Goal: Communication & Community: Answer question/provide support

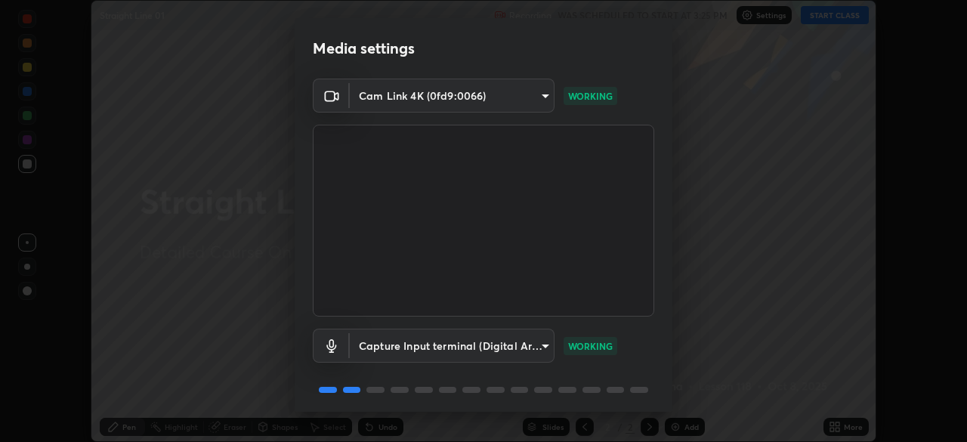
scroll to position [54, 0]
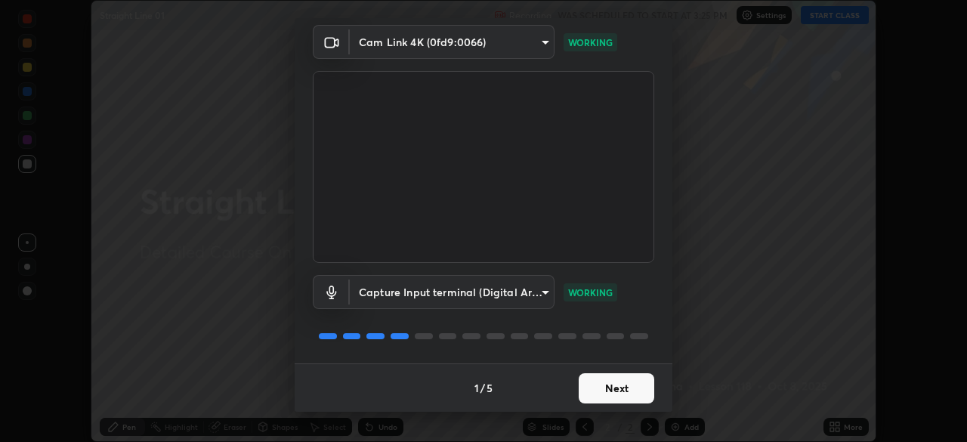
click at [624, 393] on button "Next" at bounding box center [617, 388] width 76 height 30
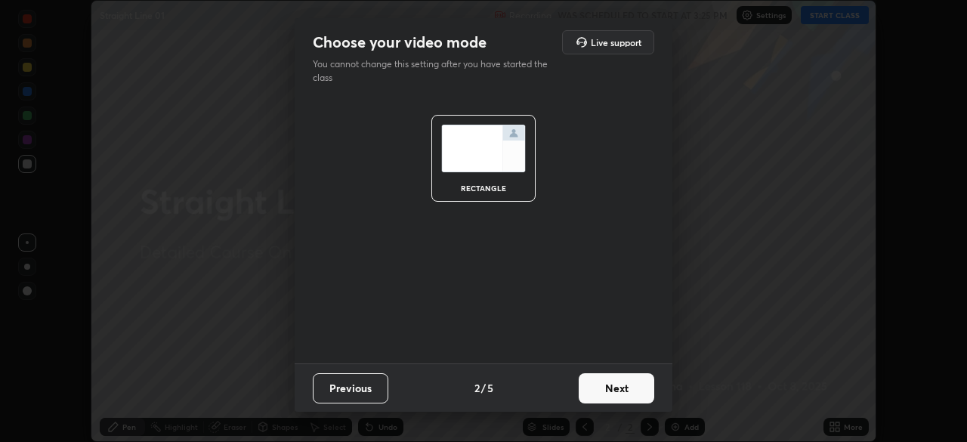
scroll to position [0, 0]
click at [628, 390] on button "Next" at bounding box center [617, 388] width 76 height 30
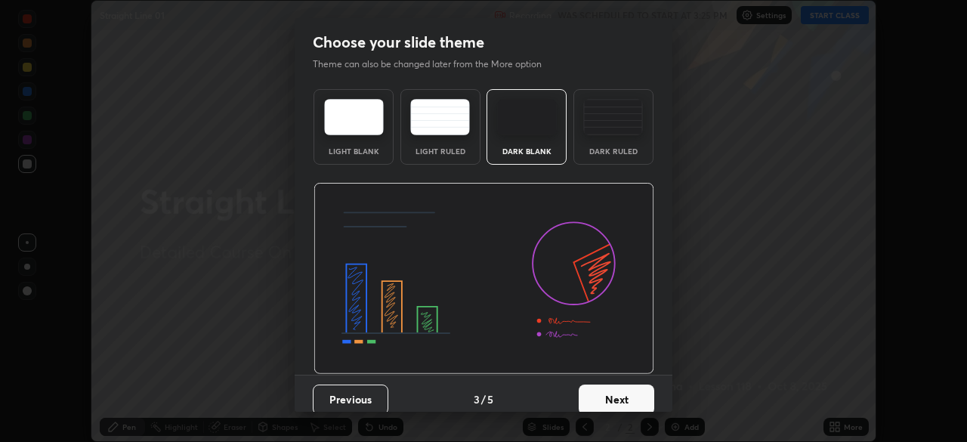
click at [636, 398] on button "Next" at bounding box center [617, 400] width 76 height 30
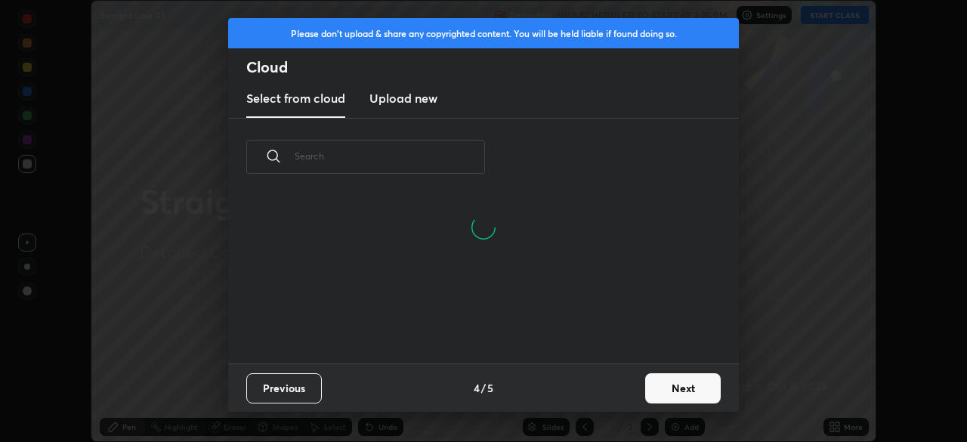
scroll to position [5, 8]
click at [662, 388] on button "Next" at bounding box center [683, 388] width 76 height 30
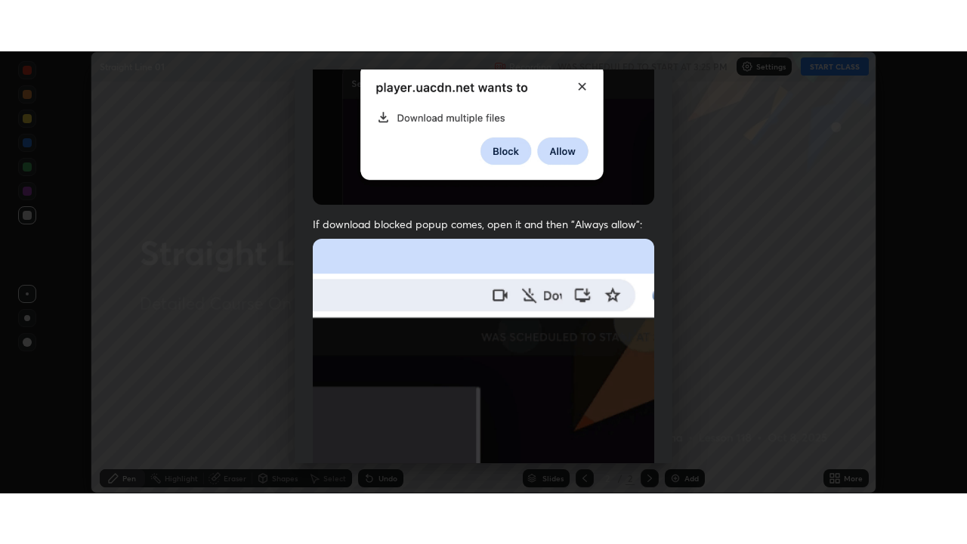
scroll to position [362, 0]
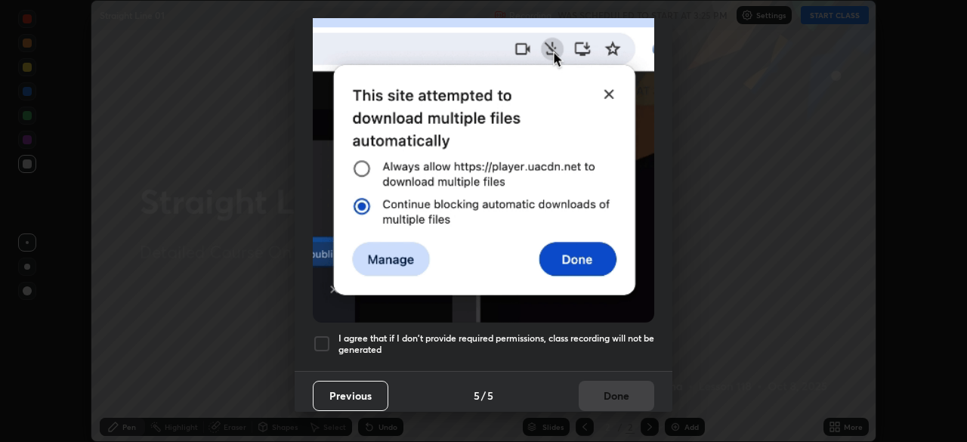
click at [325, 339] on div at bounding box center [322, 344] width 18 height 18
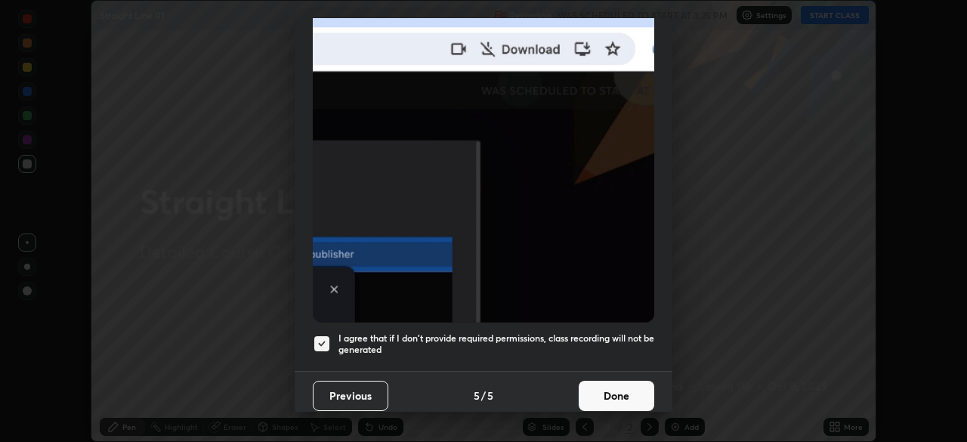
click at [601, 389] on button "Done" at bounding box center [617, 396] width 76 height 30
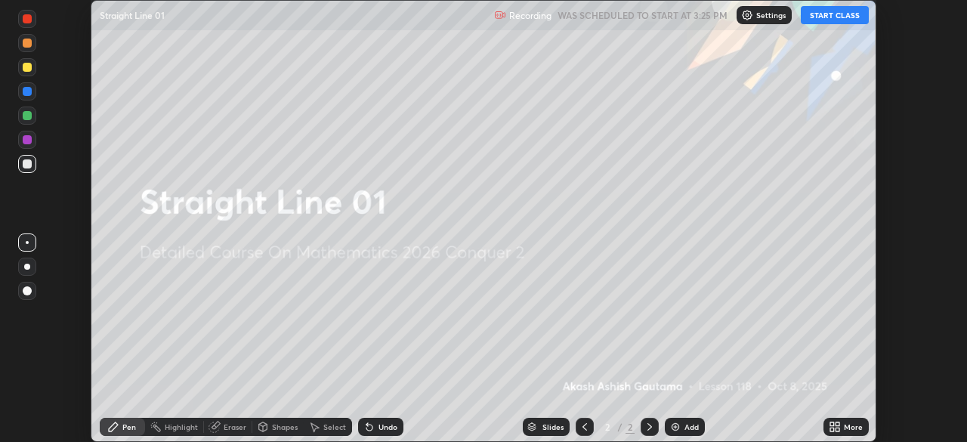
click at [831, 13] on button "START CLASS" at bounding box center [835, 15] width 68 height 18
click at [839, 425] on icon at bounding box center [838, 424] width 4 height 4
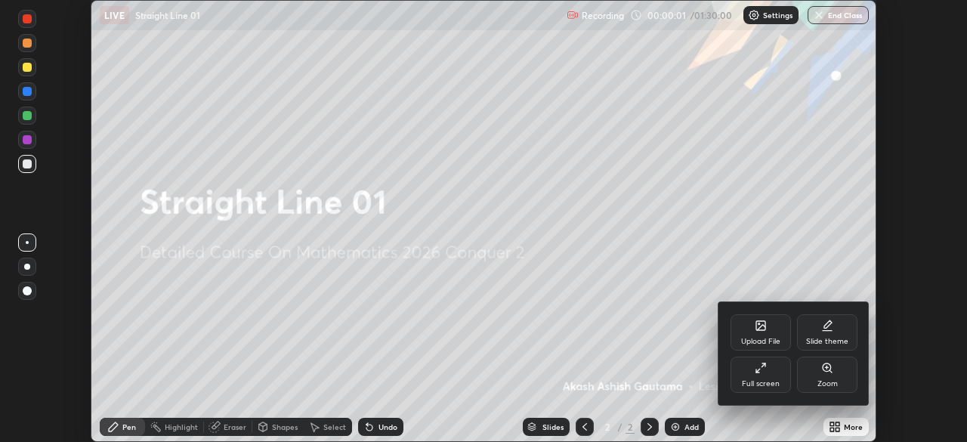
click at [775, 371] on div "Full screen" at bounding box center [761, 375] width 60 height 36
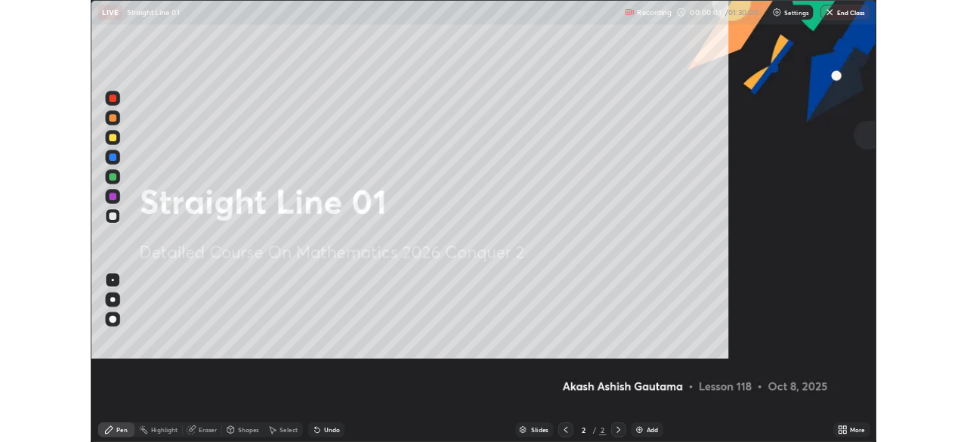
scroll to position [544, 967]
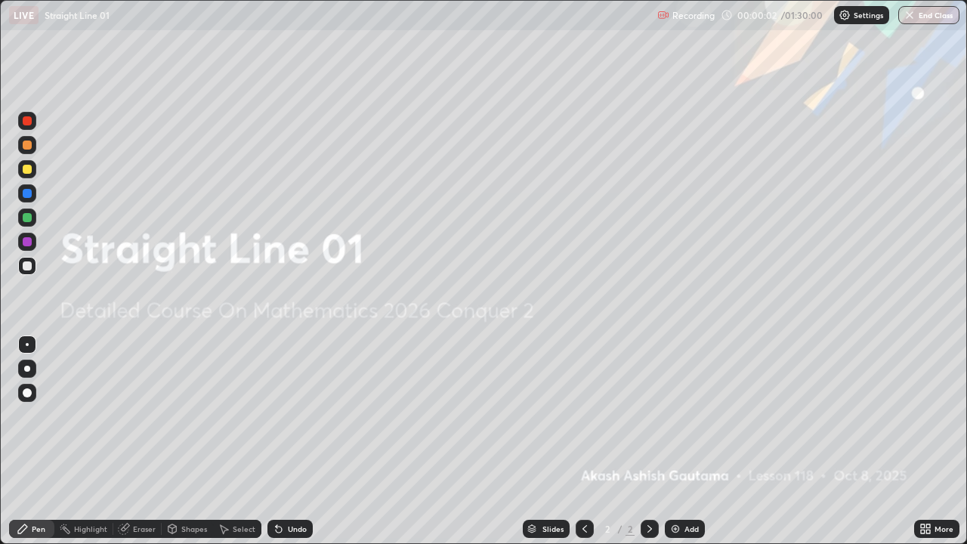
click at [681, 441] on div "Add" at bounding box center [685, 529] width 40 height 18
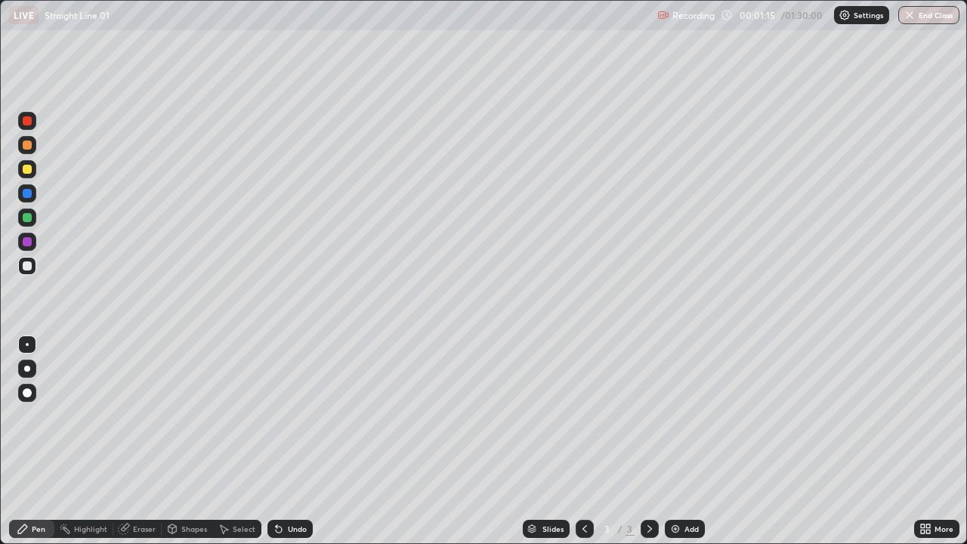
click at [27, 369] on div at bounding box center [27, 369] width 6 height 6
click at [280, 441] on icon at bounding box center [279, 529] width 12 height 12
click at [277, 441] on icon at bounding box center [279, 530] width 6 height 6
click at [273, 441] on icon at bounding box center [279, 529] width 12 height 12
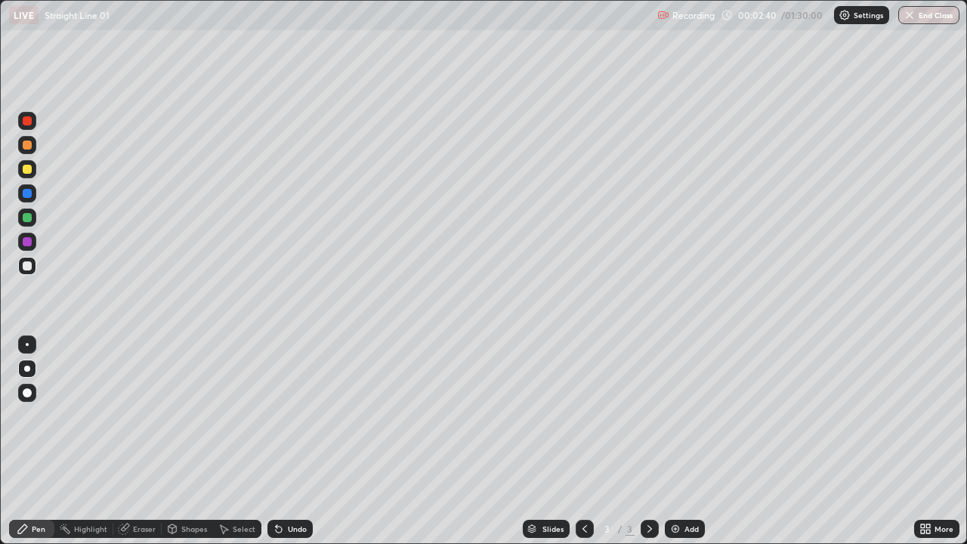
click at [147, 441] on div "Eraser" at bounding box center [144, 529] width 23 height 8
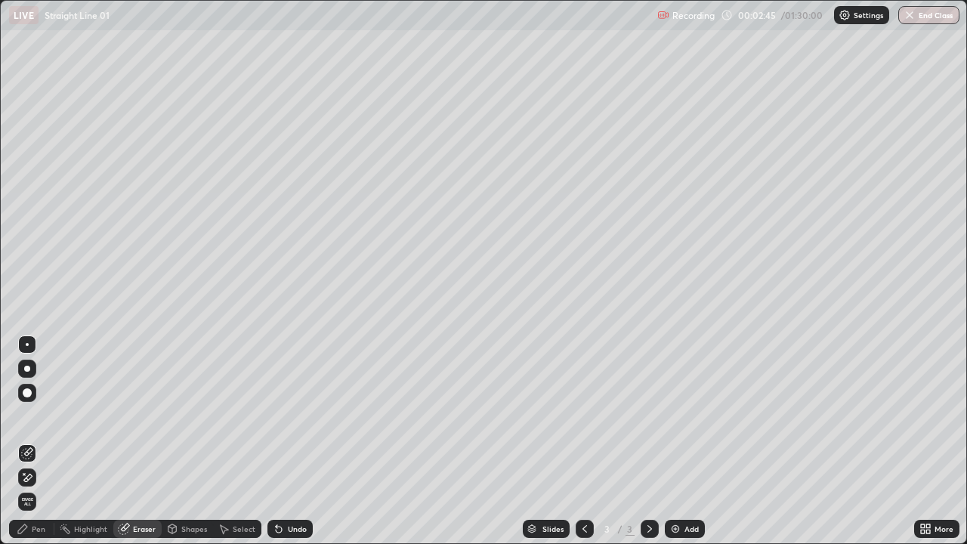
click at [45, 441] on div "Pen" at bounding box center [31, 529] width 45 height 18
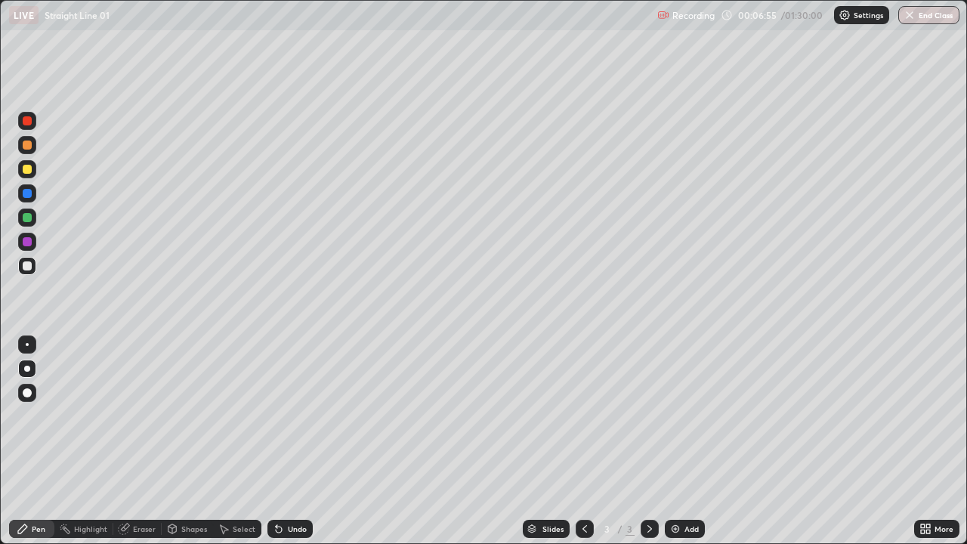
click at [286, 441] on div "Undo" at bounding box center [290, 529] width 45 height 18
click at [289, 441] on div "Undo" at bounding box center [290, 529] width 45 height 18
click at [295, 441] on div "Undo" at bounding box center [297, 529] width 19 height 8
click at [297, 441] on div "Undo" at bounding box center [297, 529] width 19 height 8
click at [299, 441] on div "Undo" at bounding box center [297, 529] width 19 height 8
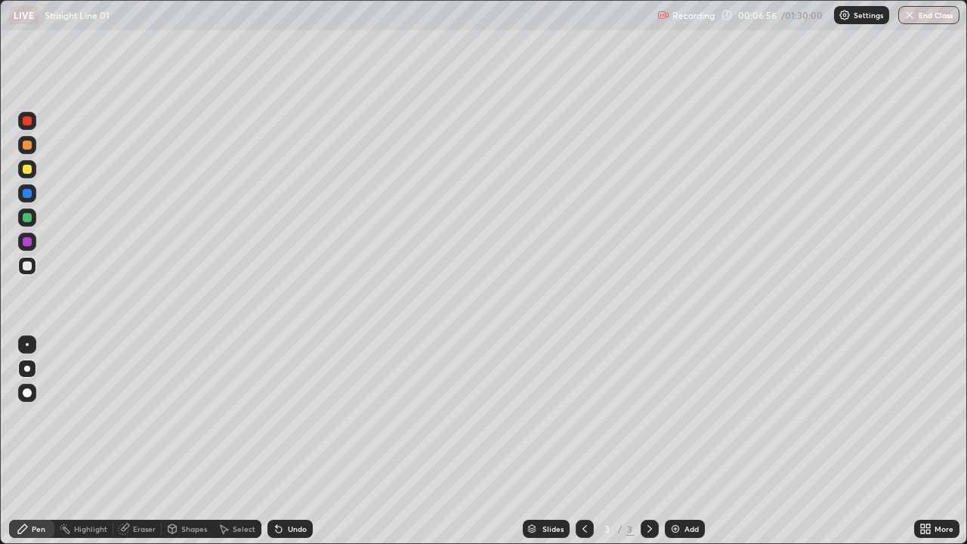
click at [299, 441] on div "Undo" at bounding box center [297, 529] width 19 height 8
click at [303, 441] on div "Undo" at bounding box center [297, 529] width 19 height 8
click at [306, 441] on div "Undo" at bounding box center [290, 529] width 45 height 18
click at [308, 441] on div "Undo" at bounding box center [290, 529] width 45 height 18
click at [305, 441] on div "Undo" at bounding box center [290, 529] width 45 height 18
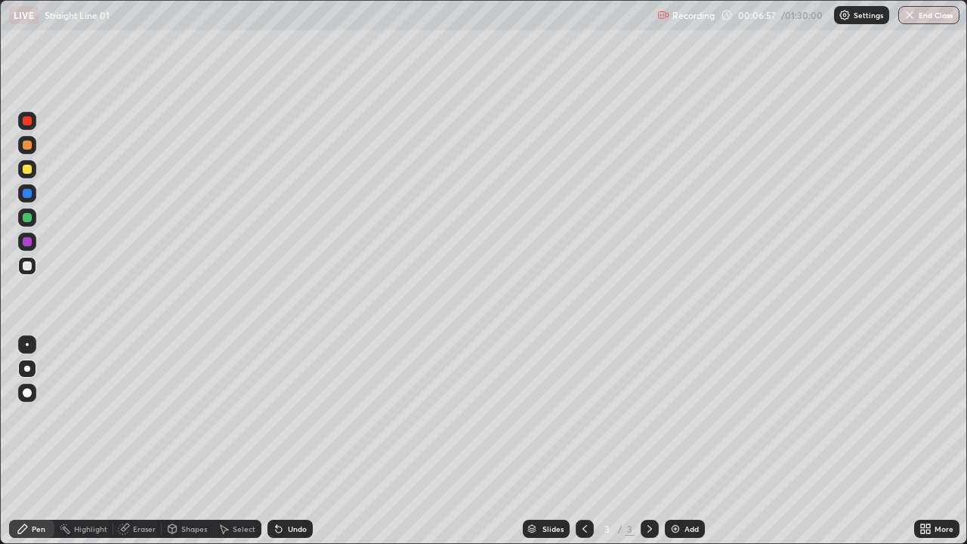
click at [304, 441] on div "Undo" at bounding box center [297, 529] width 19 height 8
click at [305, 441] on div "Undo" at bounding box center [290, 529] width 45 height 18
click at [304, 441] on div "Undo" at bounding box center [297, 529] width 19 height 8
click at [305, 441] on div "Undo" at bounding box center [290, 529] width 45 height 18
click at [30, 170] on div at bounding box center [27, 169] width 9 height 9
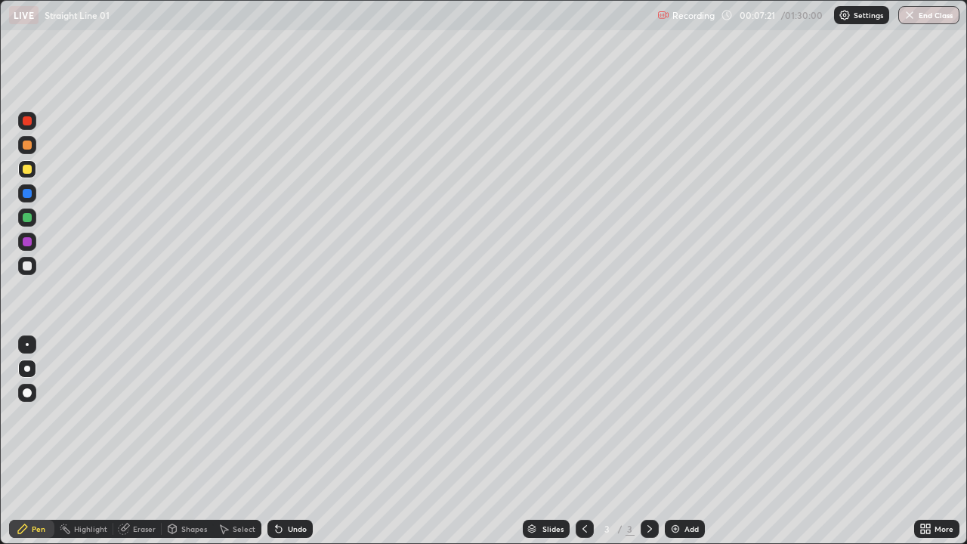
click at [29, 218] on div at bounding box center [27, 217] width 9 height 9
click at [279, 441] on icon at bounding box center [279, 529] width 12 height 12
click at [288, 441] on div "Undo" at bounding box center [297, 529] width 19 height 8
click at [297, 441] on div "Undo" at bounding box center [297, 529] width 19 height 8
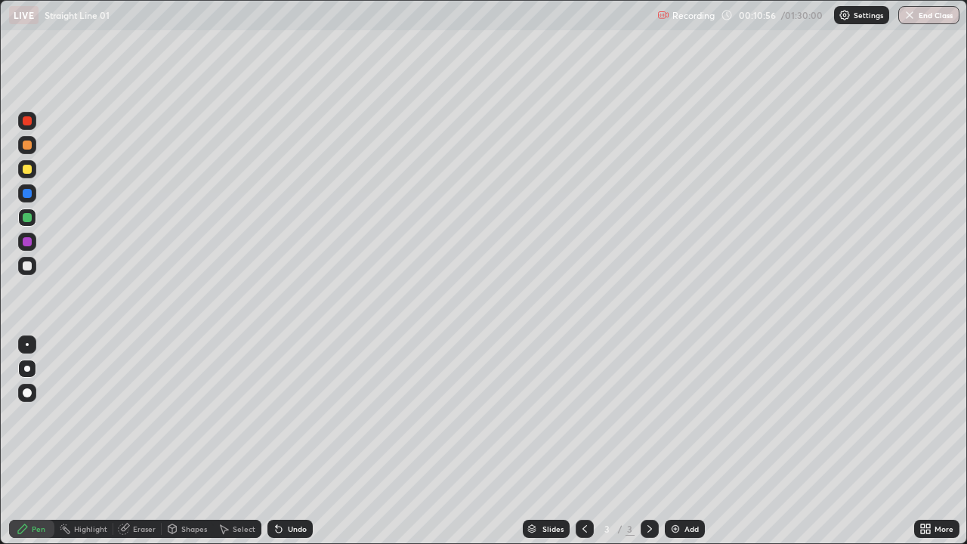
click at [30, 269] on div at bounding box center [27, 265] width 9 height 9
click at [292, 441] on div "Undo" at bounding box center [297, 529] width 19 height 8
click at [194, 441] on div "Shapes" at bounding box center [194, 529] width 26 height 8
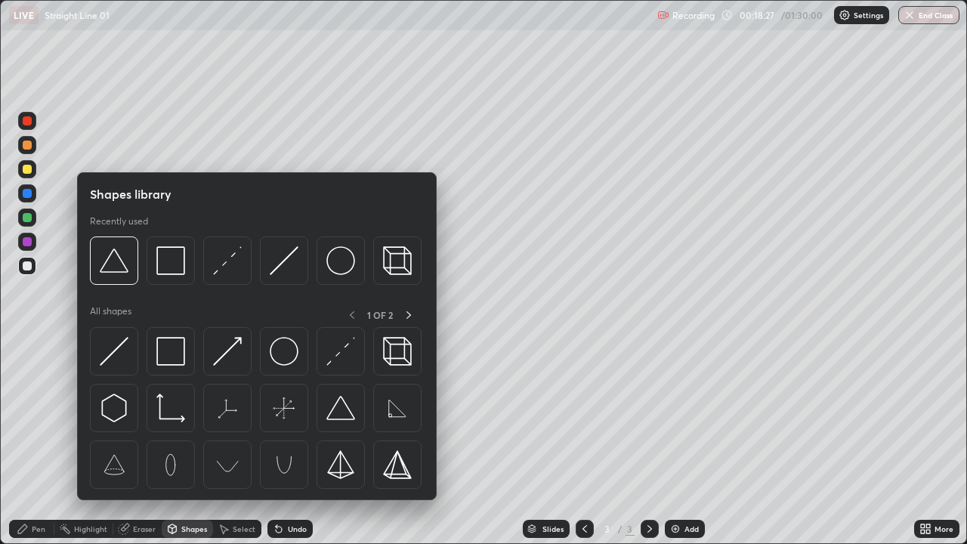
click at [146, 441] on div "Eraser" at bounding box center [144, 529] width 23 height 8
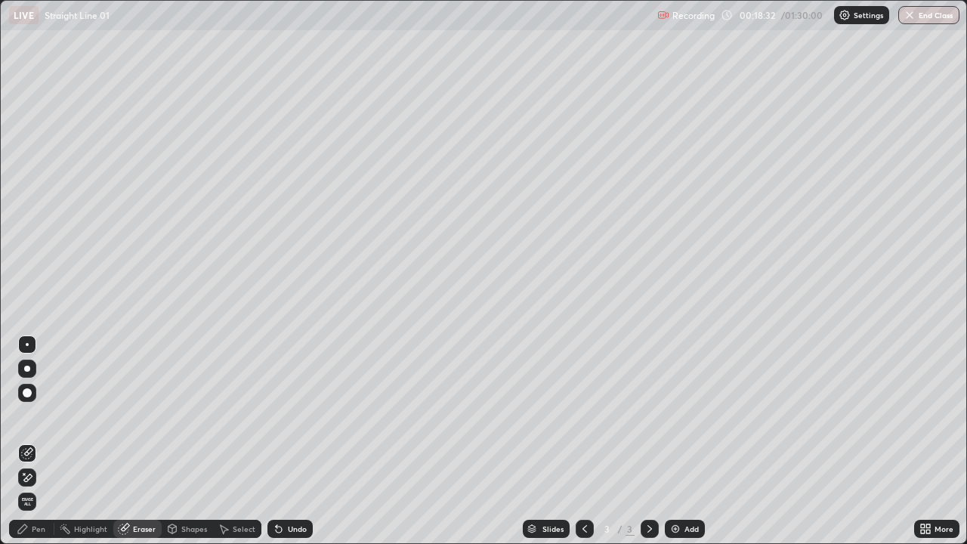
click at [47, 441] on div "Pen" at bounding box center [31, 529] width 45 height 18
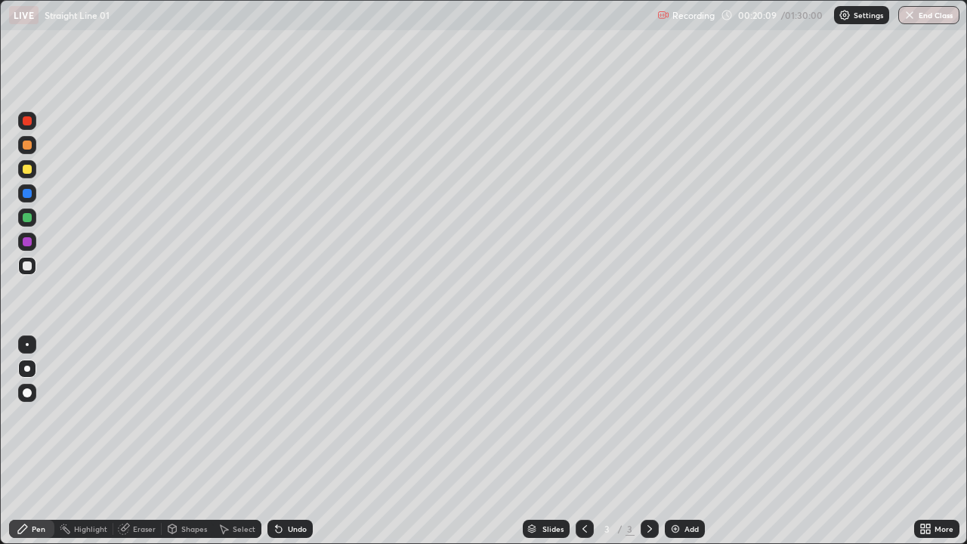
click at [688, 441] on div "Add" at bounding box center [692, 529] width 14 height 8
click at [136, 441] on div "Eraser" at bounding box center [137, 529] width 48 height 18
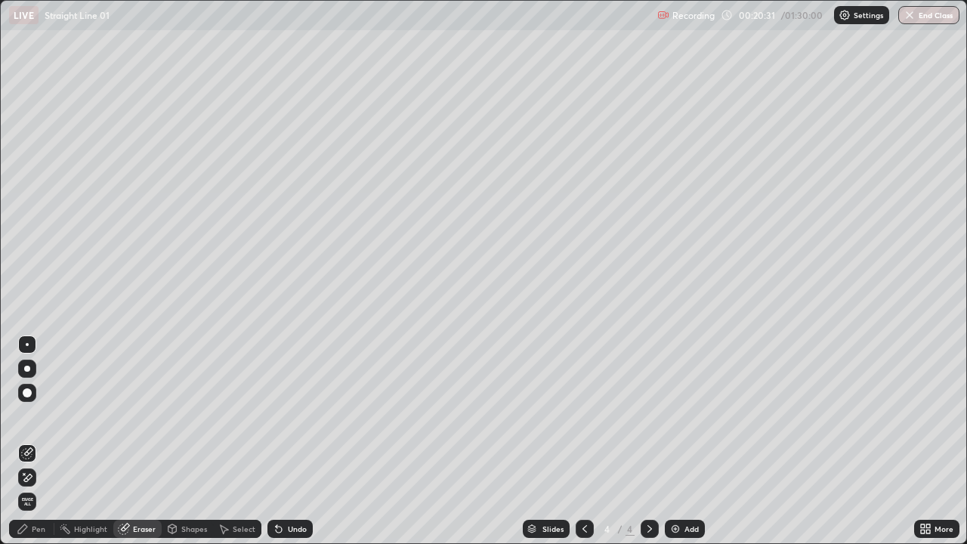
click at [41, 441] on div "Pen" at bounding box center [39, 529] width 14 height 8
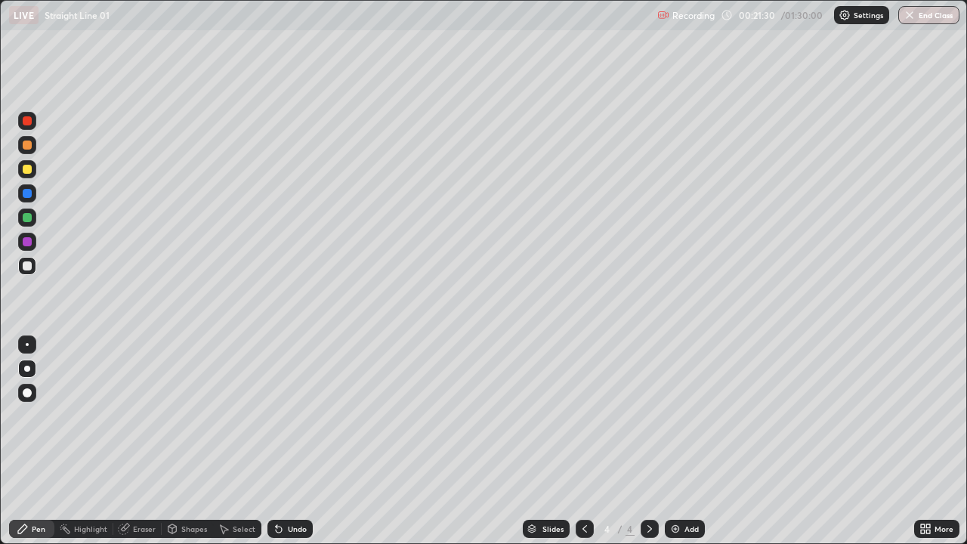
click at [288, 441] on div "Undo" at bounding box center [297, 529] width 19 height 8
click at [277, 441] on icon at bounding box center [279, 530] width 6 height 6
click at [279, 441] on icon at bounding box center [279, 530] width 6 height 6
click at [277, 441] on icon at bounding box center [279, 530] width 6 height 6
click at [299, 441] on div "Undo" at bounding box center [290, 529] width 45 height 18
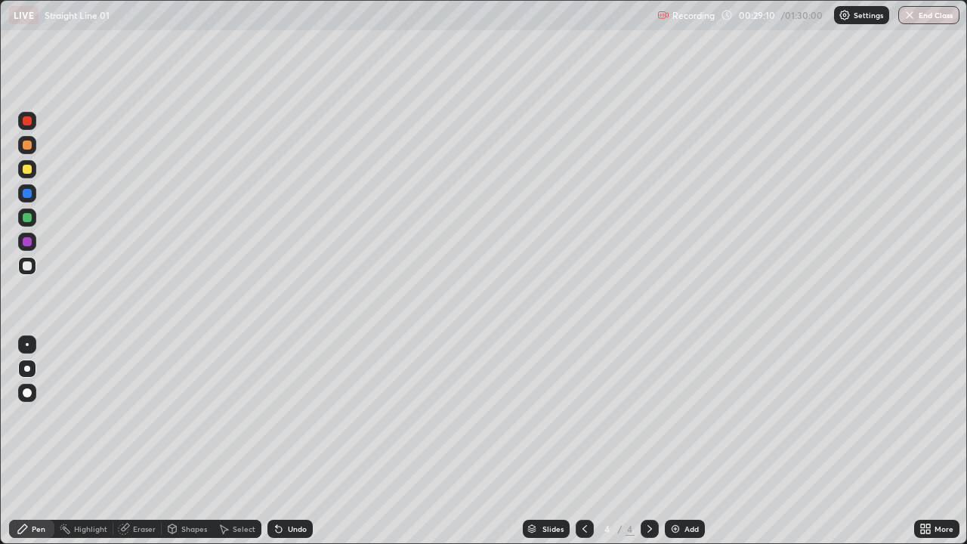
click at [141, 441] on div "Eraser" at bounding box center [144, 529] width 23 height 8
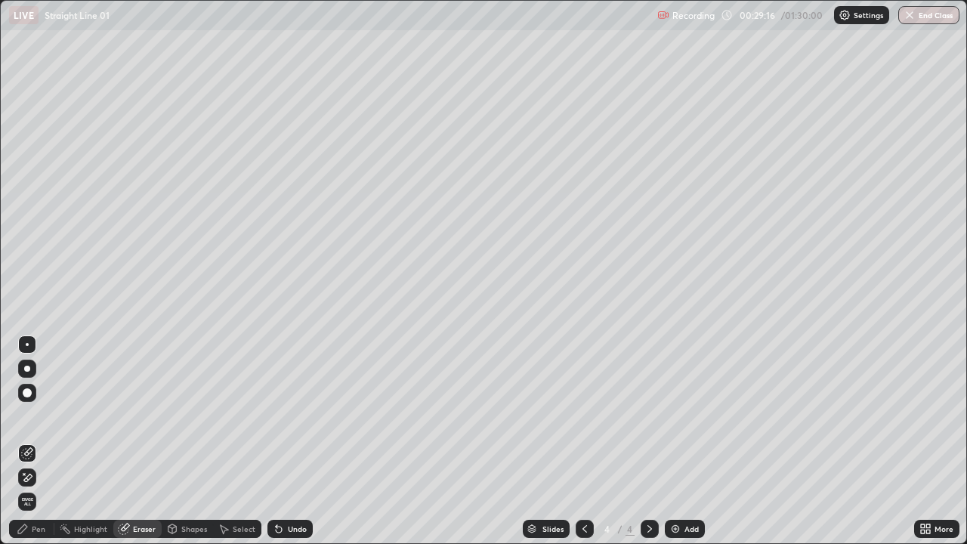
click at [45, 441] on div "Pen" at bounding box center [31, 529] width 45 height 18
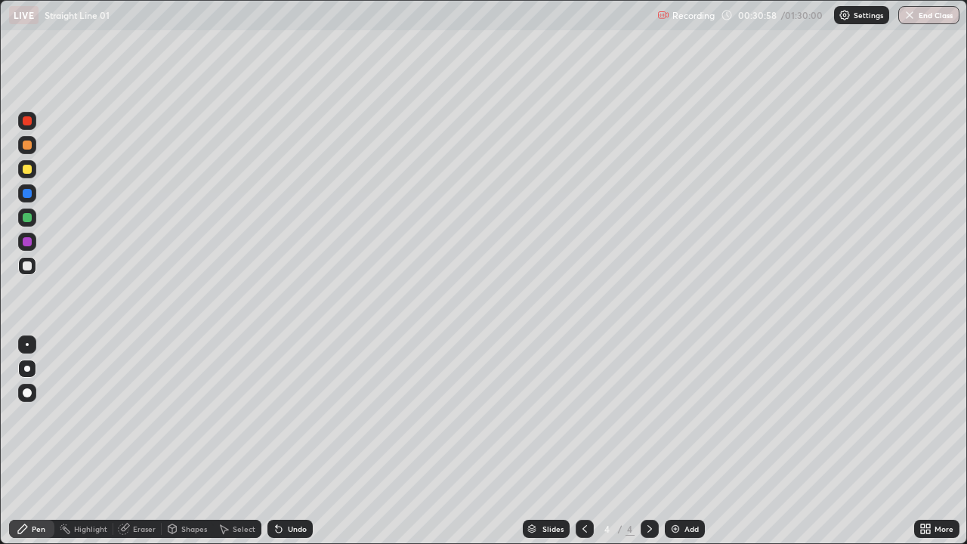
click at [29, 172] on div at bounding box center [27, 169] width 9 height 9
click at [30, 218] on div at bounding box center [27, 217] width 9 height 9
click at [30, 146] on div at bounding box center [27, 145] width 9 height 9
click at [229, 441] on div "Select" at bounding box center [237, 529] width 48 height 18
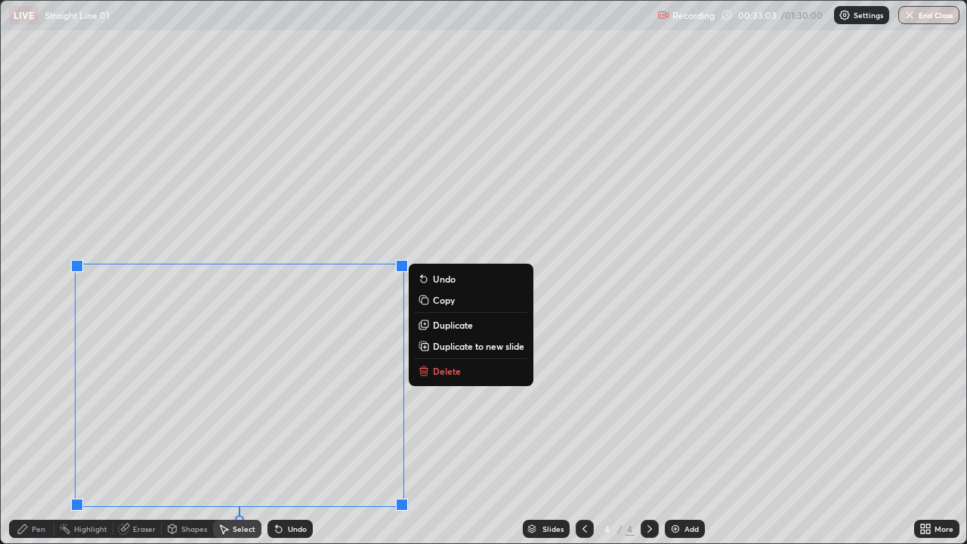
click at [441, 300] on p "Copy" at bounding box center [444, 300] width 22 height 12
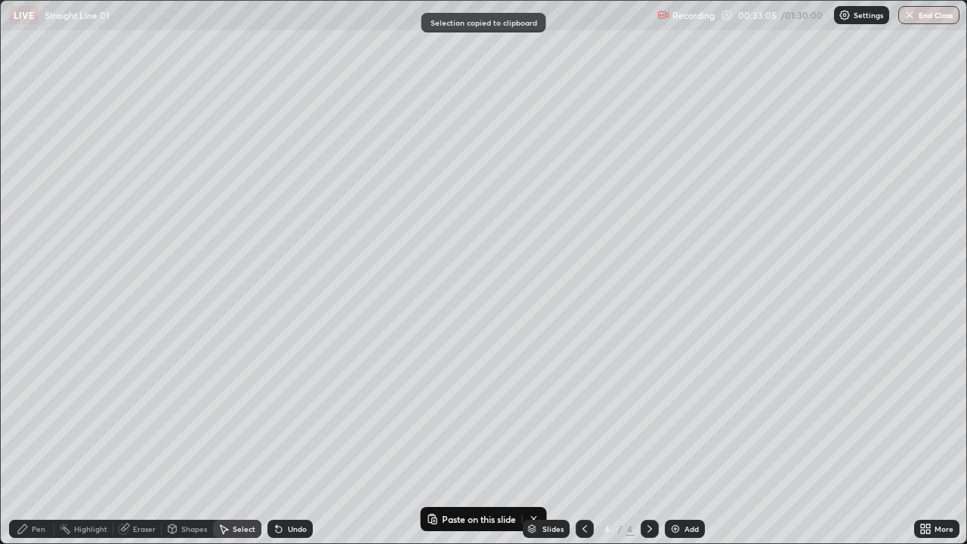
click at [689, 441] on div "Add" at bounding box center [692, 529] width 14 height 8
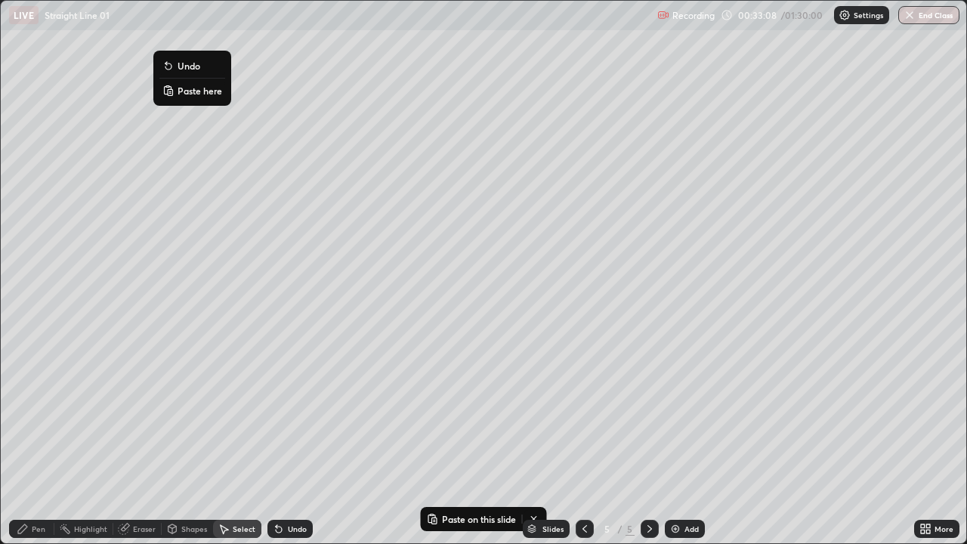
click at [187, 94] on p "Paste here" at bounding box center [200, 91] width 45 height 12
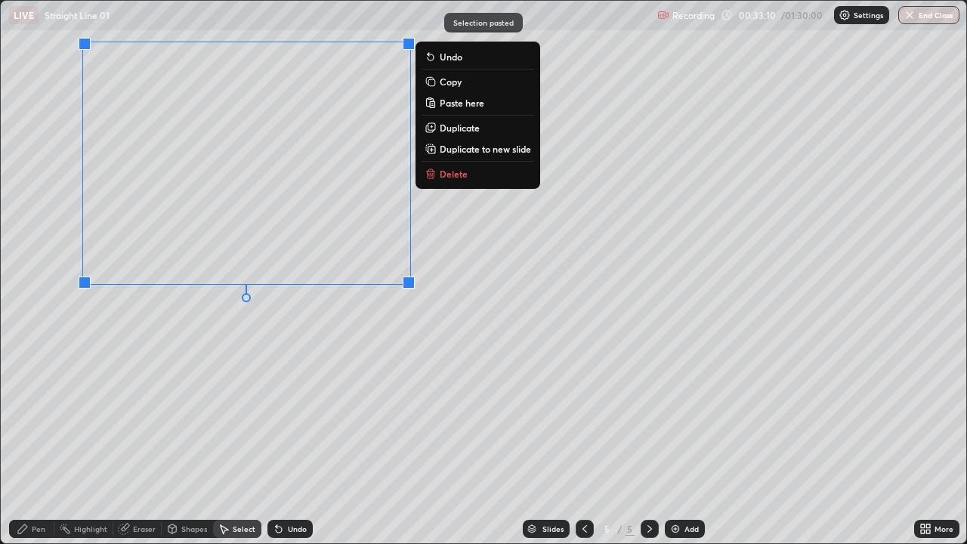
click at [188, 331] on div "0 ° Undo Copy Paste here Duplicate Duplicate to new slide Delete" at bounding box center [484, 272] width 966 height 543
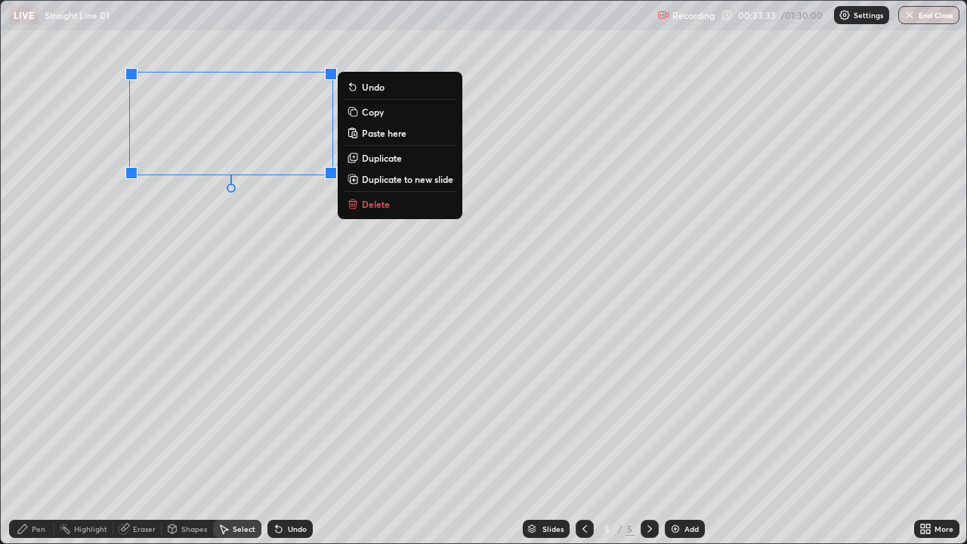
click at [39, 441] on div "Pen" at bounding box center [39, 529] width 14 height 8
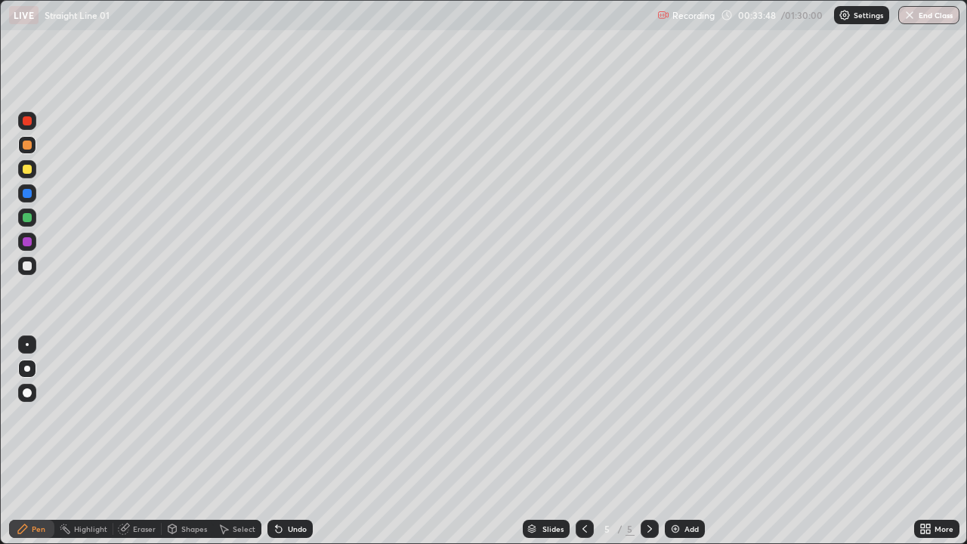
click at [30, 266] on div at bounding box center [27, 265] width 9 height 9
click at [29, 218] on div at bounding box center [27, 217] width 9 height 9
click at [30, 261] on div at bounding box center [27, 265] width 9 height 9
click at [284, 441] on div "Undo" at bounding box center [290, 529] width 45 height 18
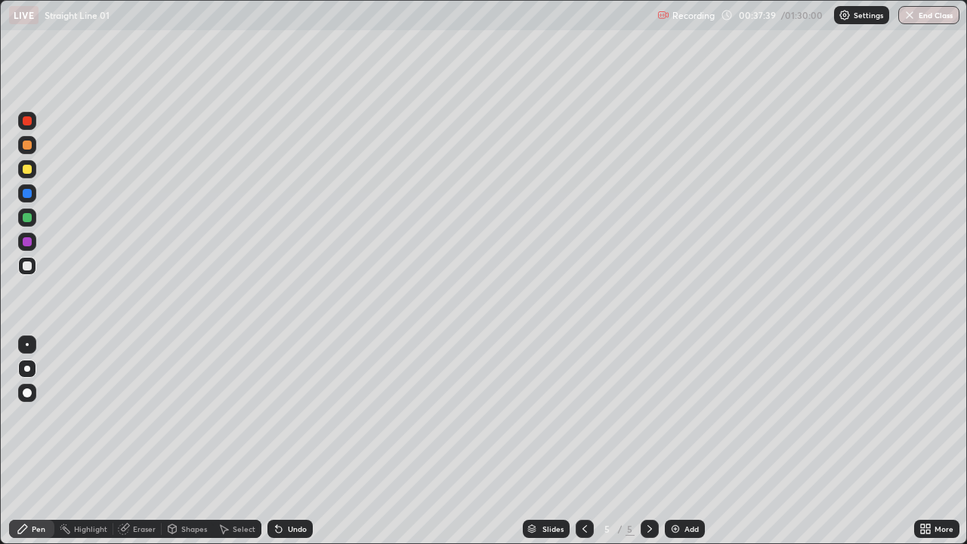
click at [583, 441] on icon at bounding box center [585, 529] width 12 height 12
click at [233, 441] on div "Select" at bounding box center [244, 529] width 23 height 8
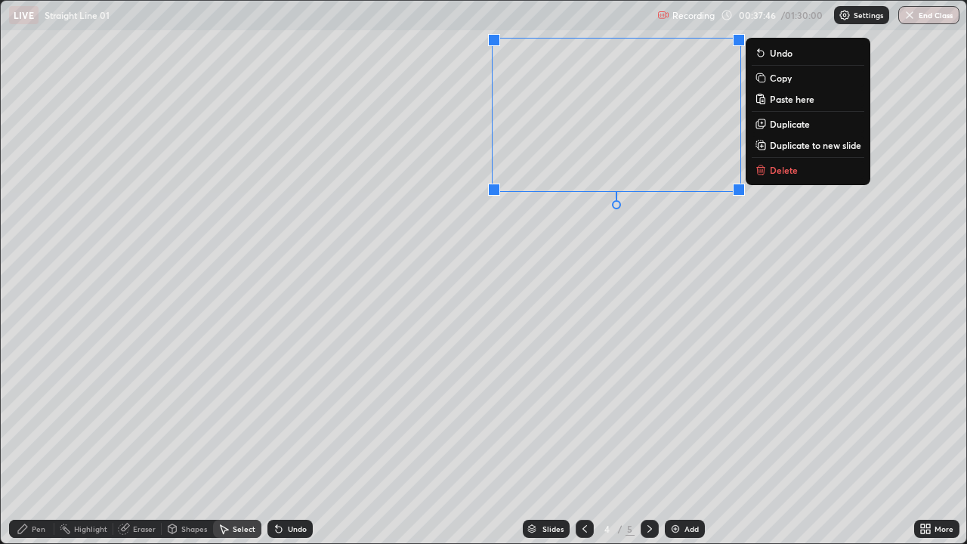
click at [770, 82] on p "Copy" at bounding box center [781, 78] width 22 height 12
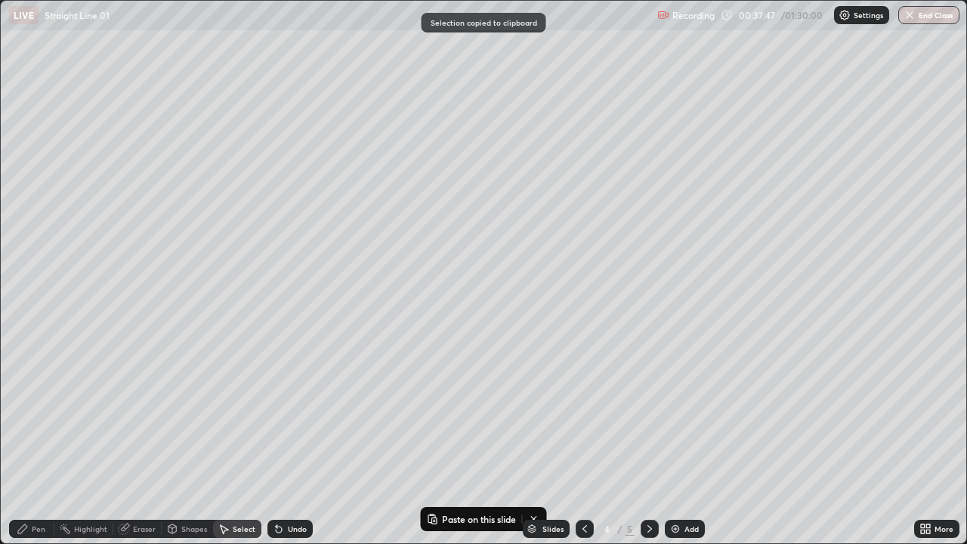
click at [648, 441] on icon at bounding box center [650, 529] width 12 height 12
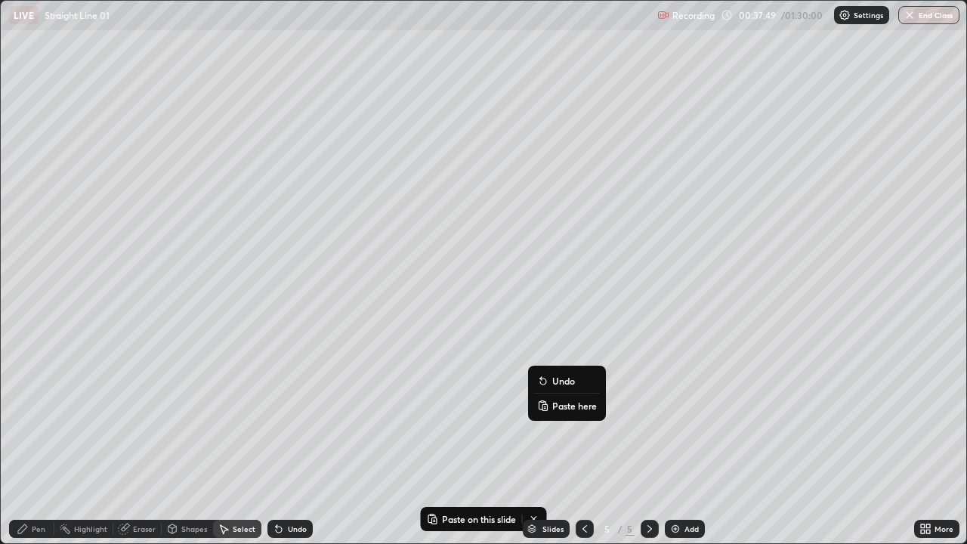
click at [567, 406] on p "Paste here" at bounding box center [574, 406] width 45 height 12
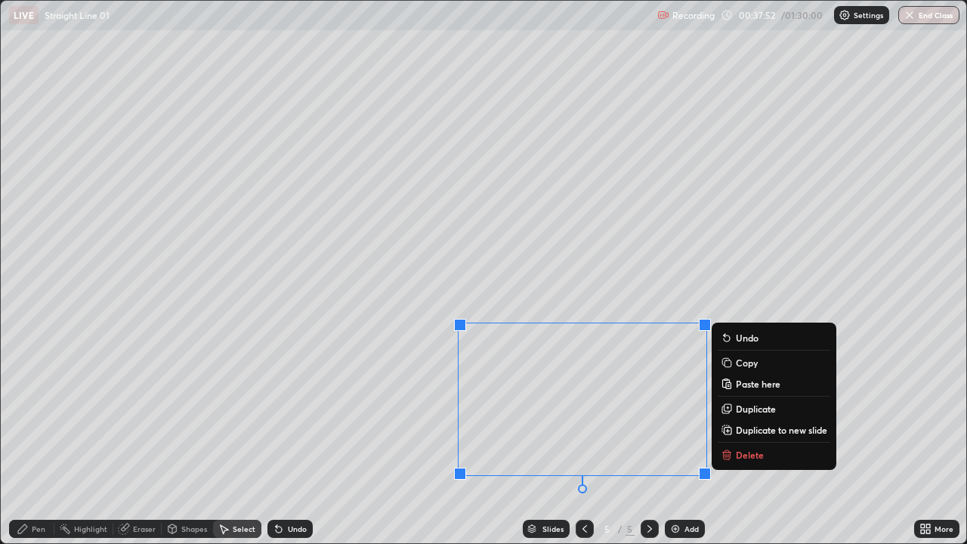
click at [497, 275] on div "0 ° Undo Copy Paste here Duplicate Duplicate to new slide Delete" at bounding box center [484, 272] width 966 height 543
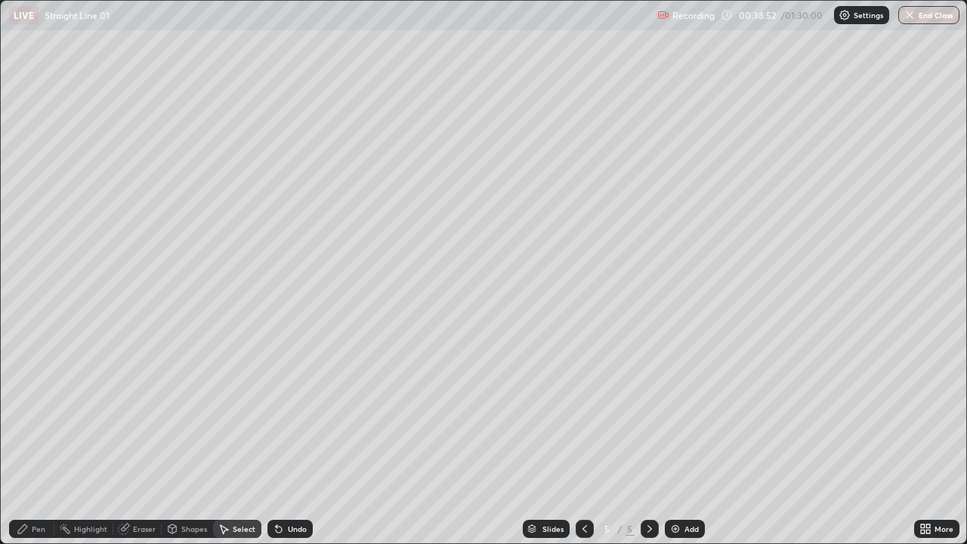
click at [43, 441] on div "Pen" at bounding box center [39, 529] width 14 height 8
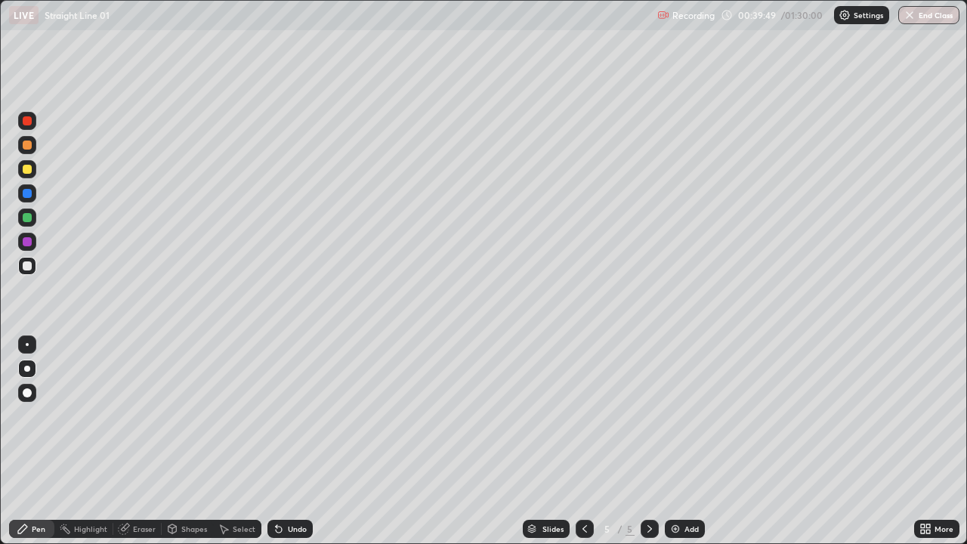
click at [679, 441] on img at bounding box center [676, 529] width 12 height 12
click at [283, 441] on div "Undo" at bounding box center [290, 529] width 45 height 18
click at [923, 441] on icon at bounding box center [923, 526] width 4 height 4
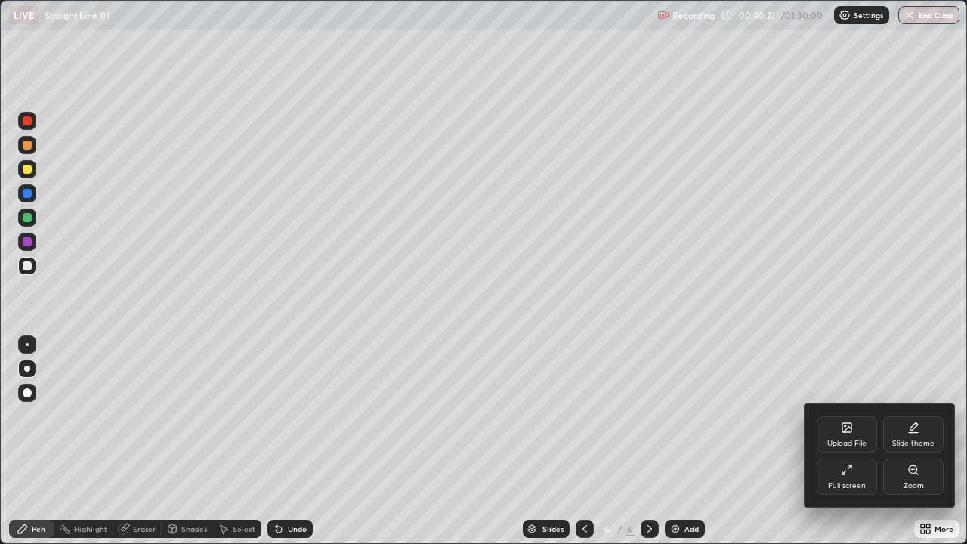
click at [859, 441] on div "Full screen" at bounding box center [847, 477] width 60 height 36
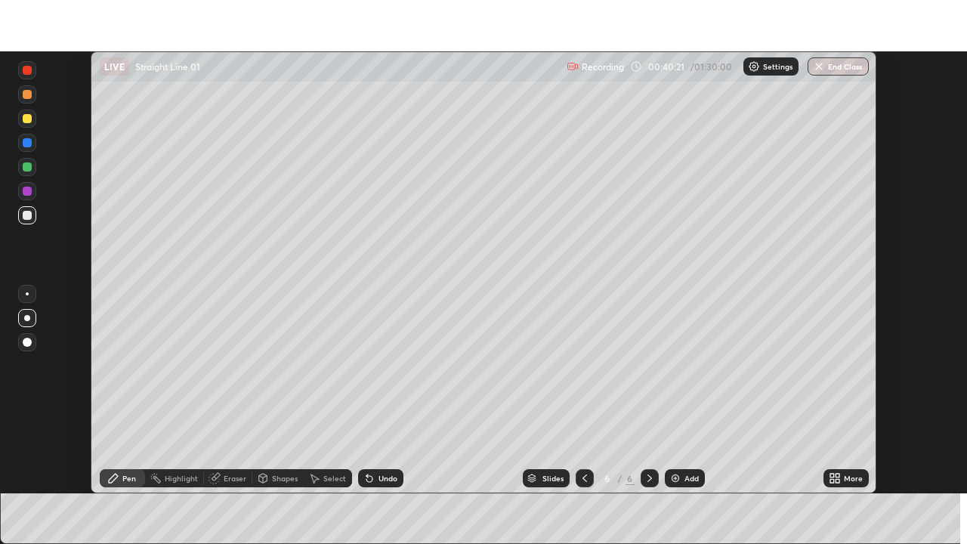
scroll to position [75132, 74607]
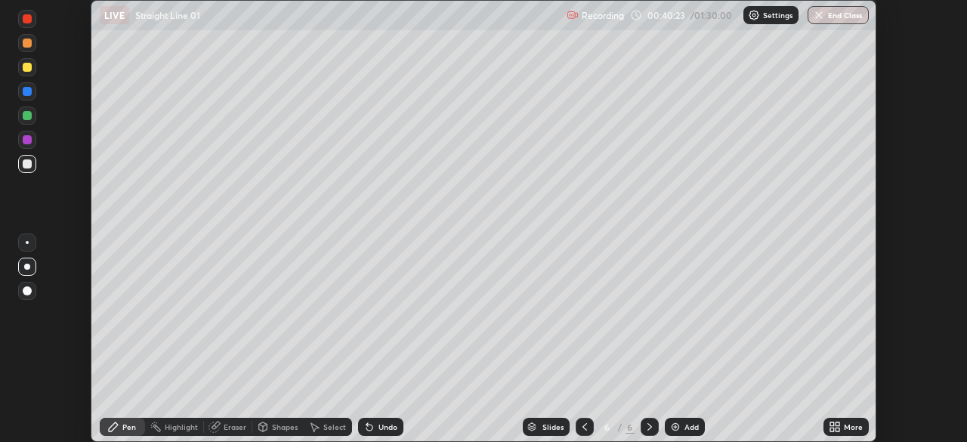
click at [838, 425] on icon at bounding box center [838, 424] width 4 height 4
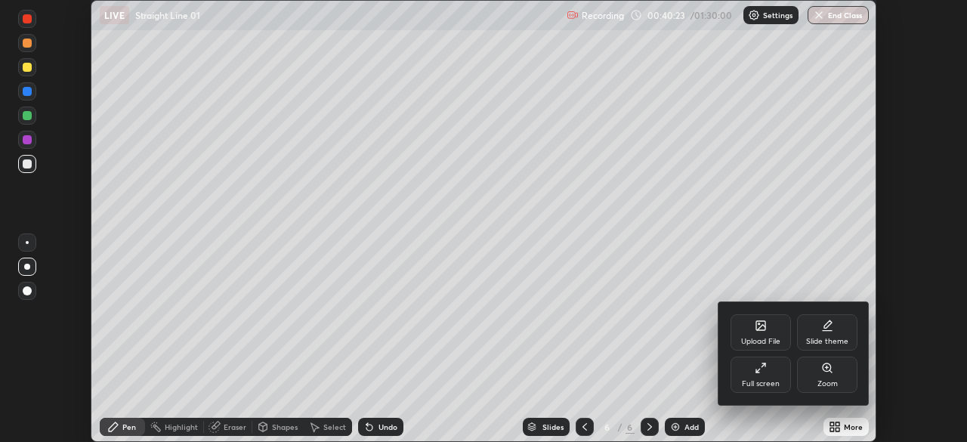
click at [764, 373] on icon at bounding box center [761, 368] width 12 height 12
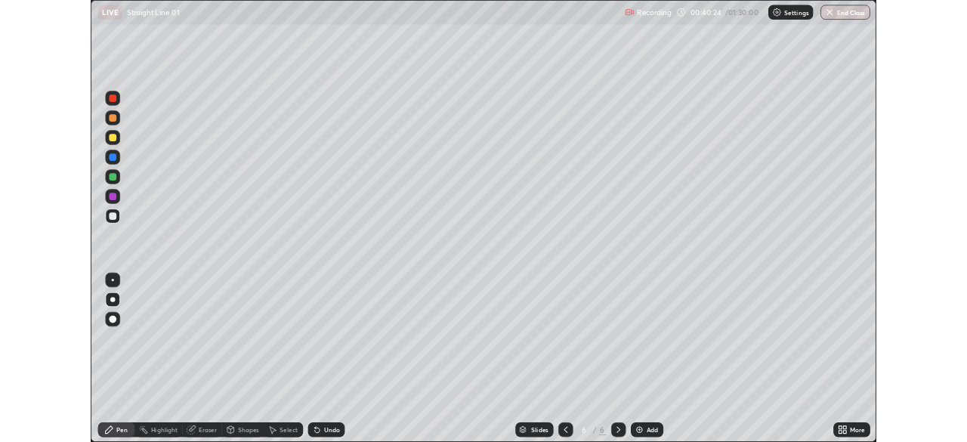
scroll to position [544, 967]
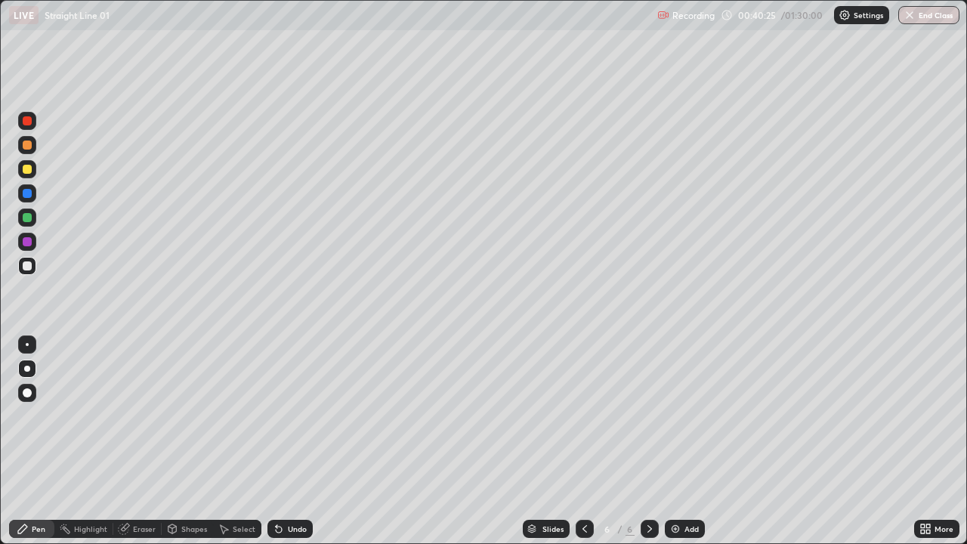
click at [142, 441] on div "Eraser" at bounding box center [144, 529] width 23 height 8
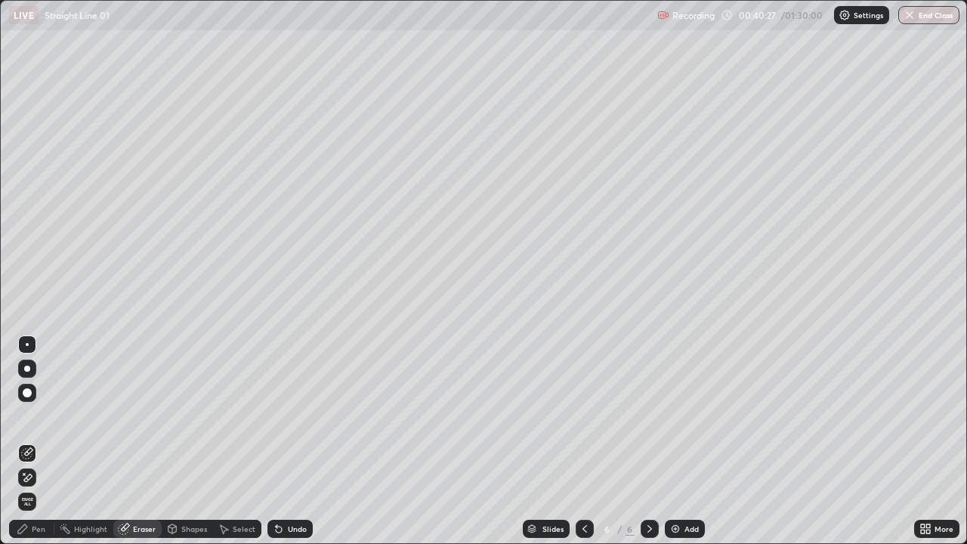
click at [37, 441] on div "Pen" at bounding box center [39, 529] width 14 height 8
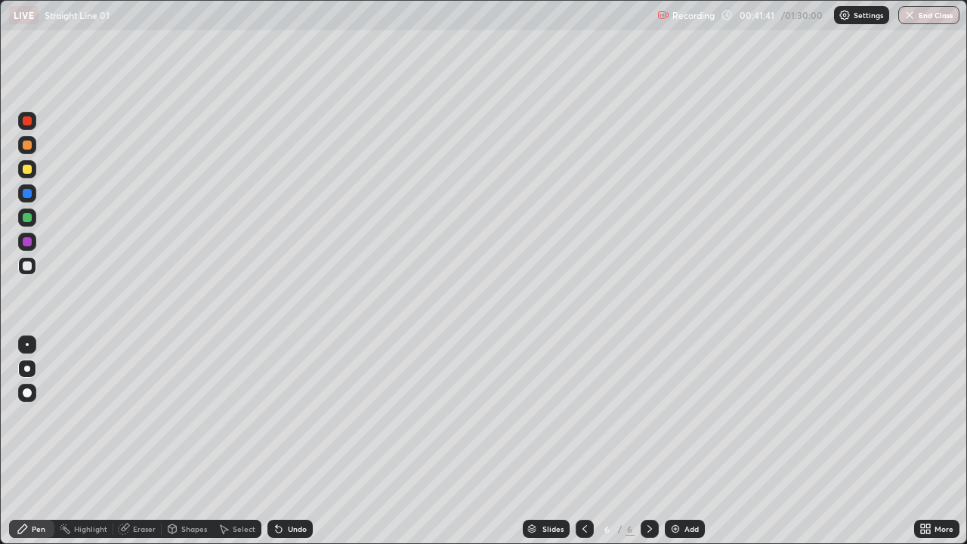
click at [288, 441] on div "Undo" at bounding box center [290, 529] width 45 height 18
click at [289, 441] on div "Undo" at bounding box center [290, 529] width 45 height 18
click at [291, 441] on div "Undo" at bounding box center [290, 529] width 45 height 18
click at [283, 441] on div "Undo" at bounding box center [290, 529] width 45 height 18
click at [285, 441] on div "Undo" at bounding box center [290, 529] width 45 height 18
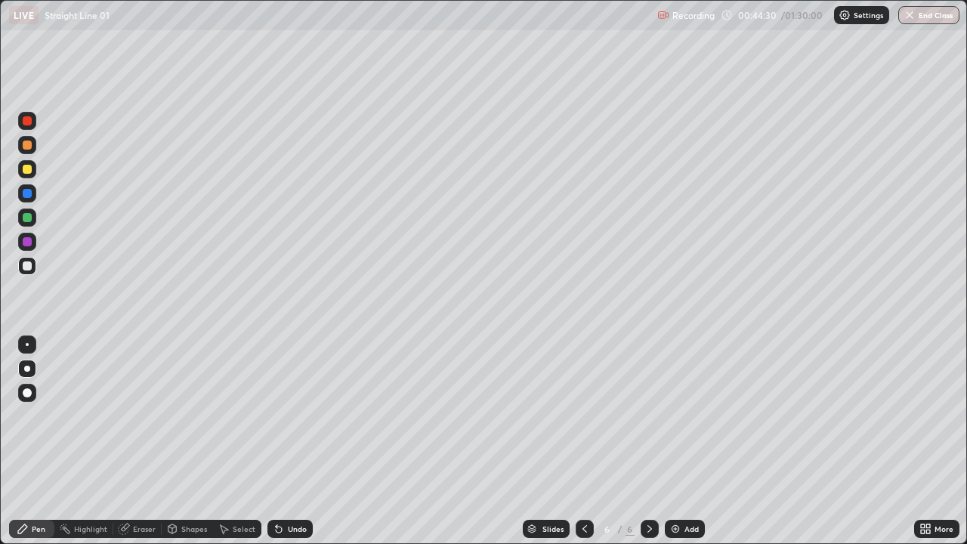
click at [284, 441] on div "Undo" at bounding box center [290, 529] width 45 height 18
click at [288, 441] on div "Undo" at bounding box center [297, 529] width 19 height 8
click at [293, 441] on div "Undo" at bounding box center [297, 529] width 19 height 8
click at [282, 441] on icon at bounding box center [279, 529] width 12 height 12
click at [288, 441] on div "Undo" at bounding box center [297, 529] width 19 height 8
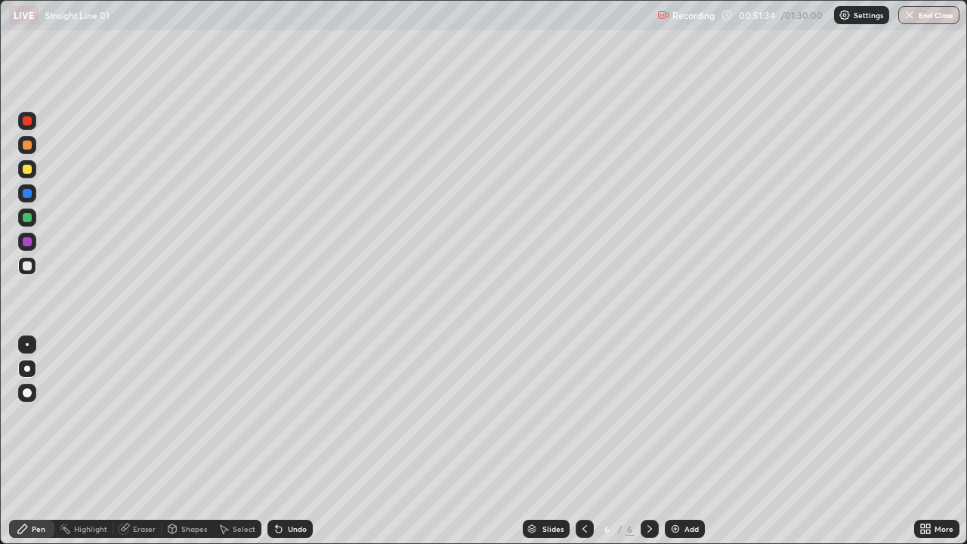
click at [29, 172] on div at bounding box center [27, 169] width 9 height 9
click at [690, 441] on div "Add" at bounding box center [692, 529] width 14 height 8
click at [28, 266] on div at bounding box center [27, 265] width 9 height 9
click at [290, 441] on div "Undo" at bounding box center [290, 529] width 45 height 18
click at [274, 441] on div "Undo" at bounding box center [290, 529] width 45 height 18
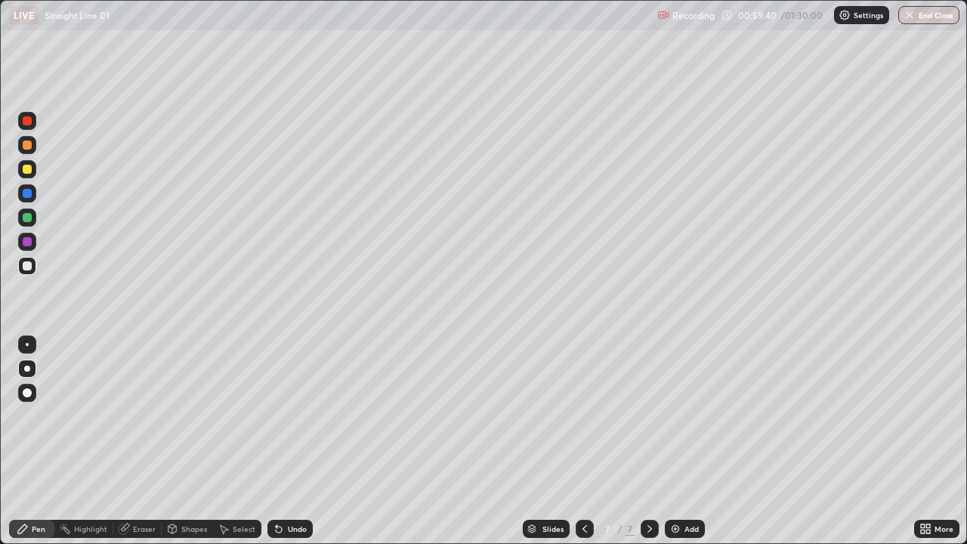
click at [290, 441] on div "Undo" at bounding box center [297, 529] width 19 height 8
click at [241, 441] on div "Select" at bounding box center [244, 529] width 23 height 8
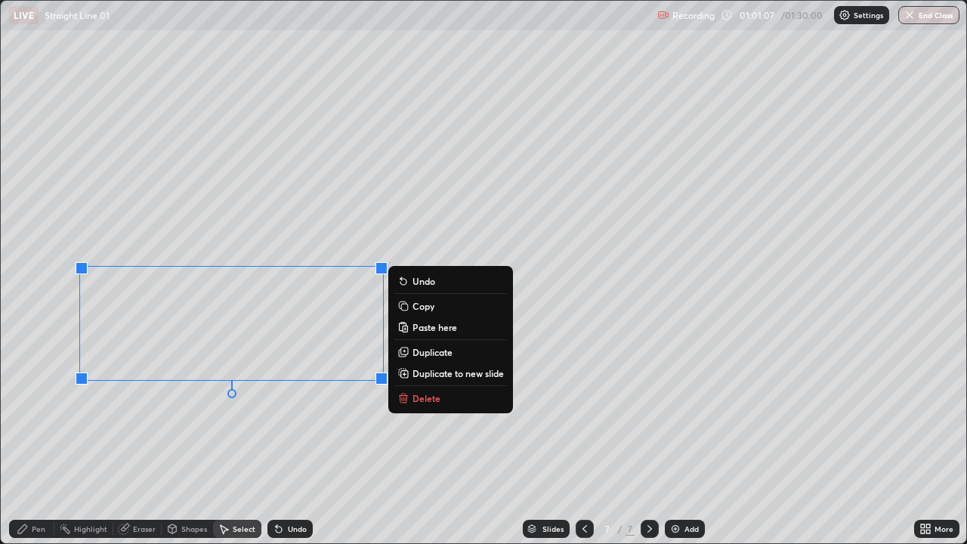
click at [421, 307] on p "Copy" at bounding box center [424, 306] width 22 height 12
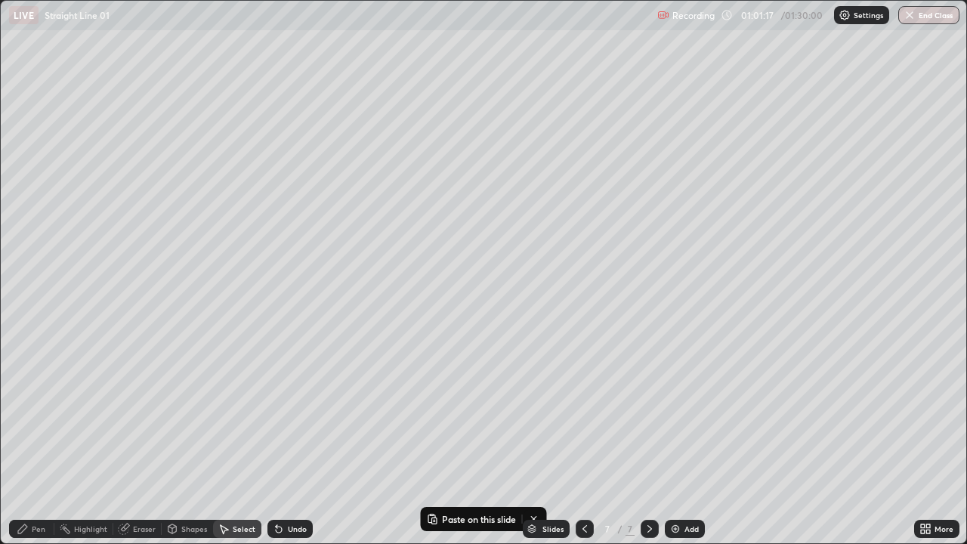
click at [688, 441] on div "Add" at bounding box center [685, 529] width 40 height 18
click at [169, 88] on p "Paste here" at bounding box center [181, 88] width 45 height 12
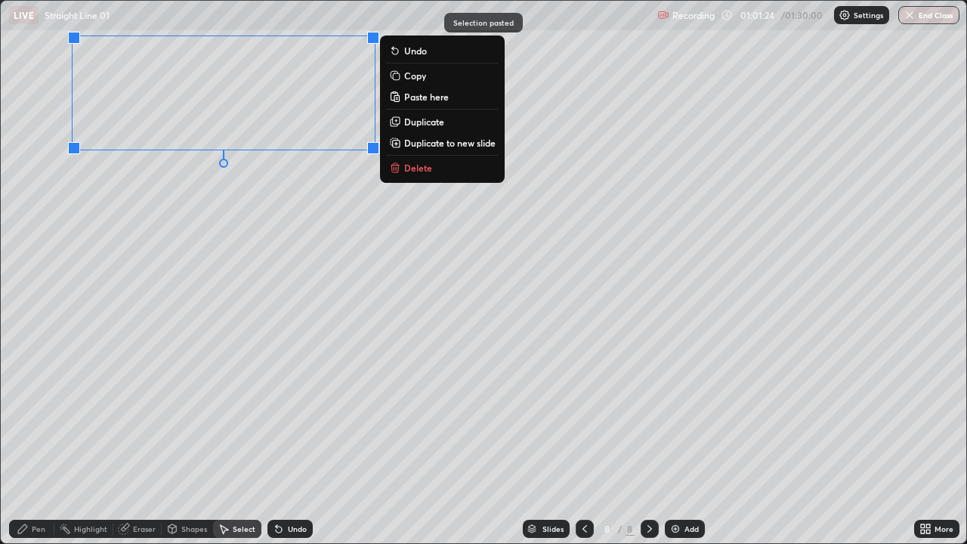
click at [153, 195] on div "0 ° Undo Copy Paste here Duplicate Duplicate to new slide Delete" at bounding box center [484, 272] width 966 height 543
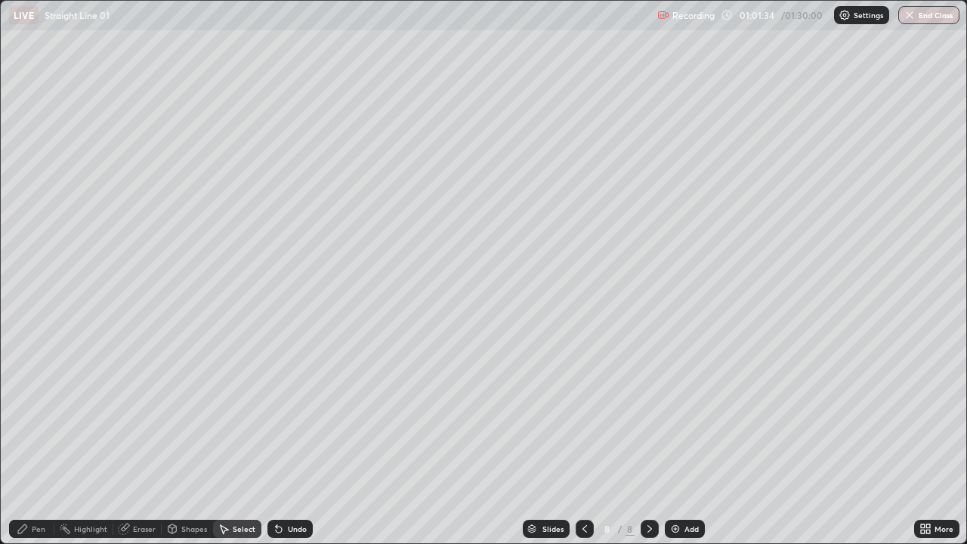
click at [42, 441] on div "Pen" at bounding box center [31, 529] width 45 height 18
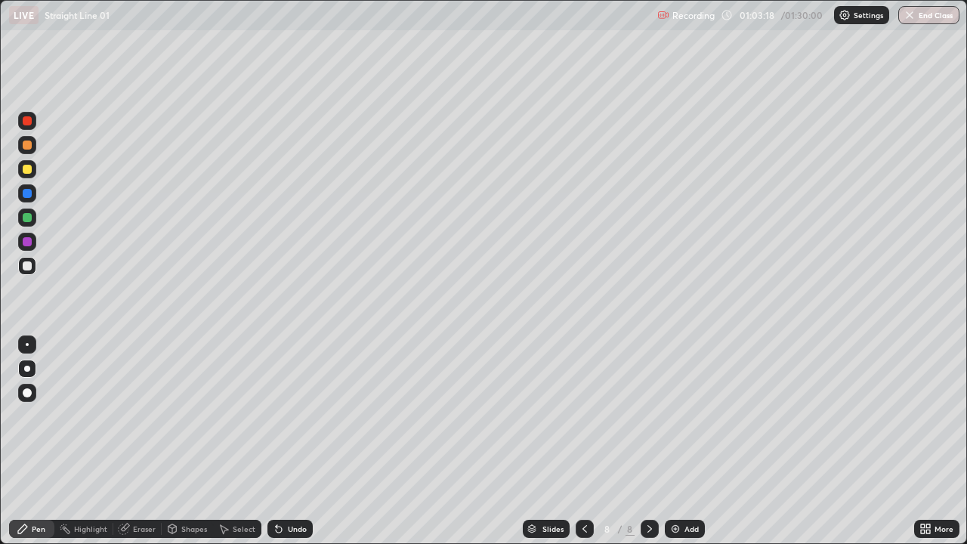
click at [295, 441] on div "Undo" at bounding box center [297, 529] width 19 height 8
click at [299, 441] on div "Undo" at bounding box center [297, 529] width 19 height 8
click at [302, 441] on div "Undo" at bounding box center [290, 529] width 45 height 18
click at [300, 441] on div "Undo" at bounding box center [297, 529] width 19 height 8
click at [297, 441] on div "Undo" at bounding box center [297, 529] width 19 height 8
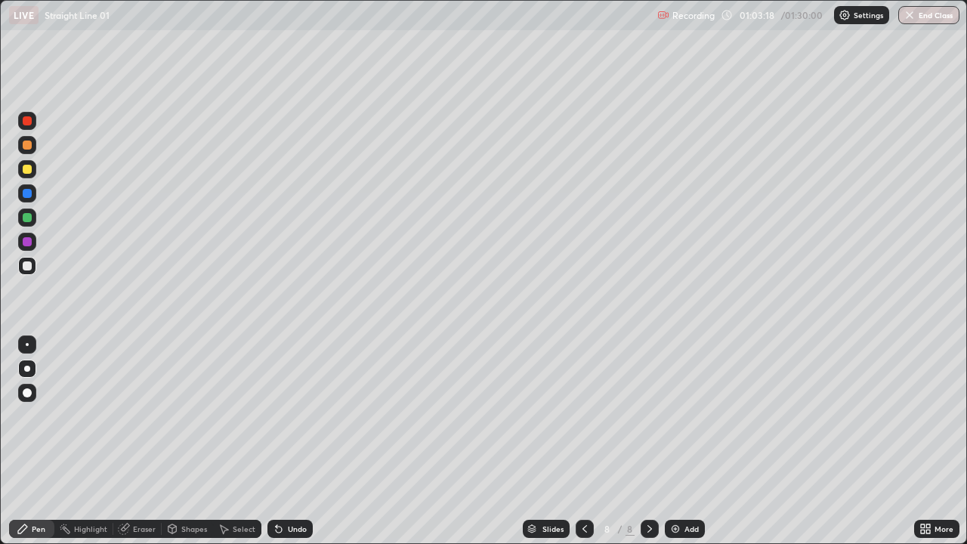
click at [299, 441] on div "Undo" at bounding box center [297, 529] width 19 height 8
click at [295, 441] on div "Undo" at bounding box center [297, 529] width 19 height 8
click at [289, 441] on div "Undo" at bounding box center [290, 529] width 45 height 18
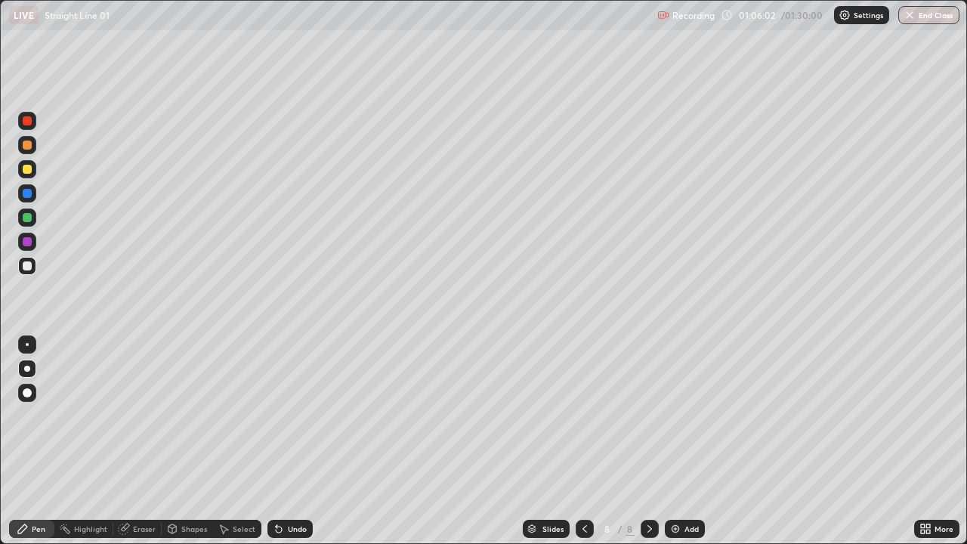
click at [29, 172] on div at bounding box center [27, 169] width 9 height 9
click at [29, 146] on div at bounding box center [27, 145] width 9 height 9
click at [289, 441] on div "Undo" at bounding box center [297, 529] width 19 height 8
click at [583, 441] on icon at bounding box center [585, 529] width 12 height 12
click at [238, 441] on div "Select" at bounding box center [244, 529] width 23 height 8
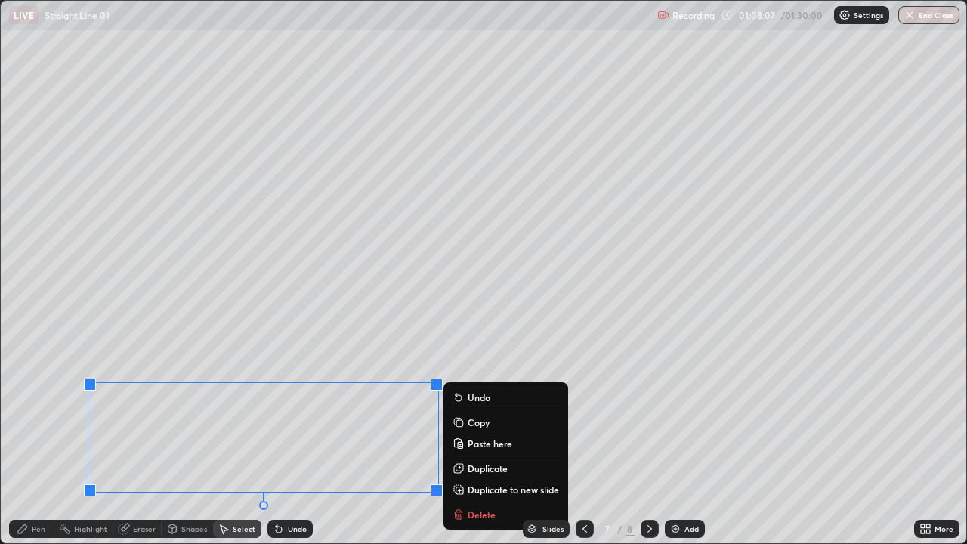
click at [477, 424] on p "Copy" at bounding box center [479, 422] width 22 height 12
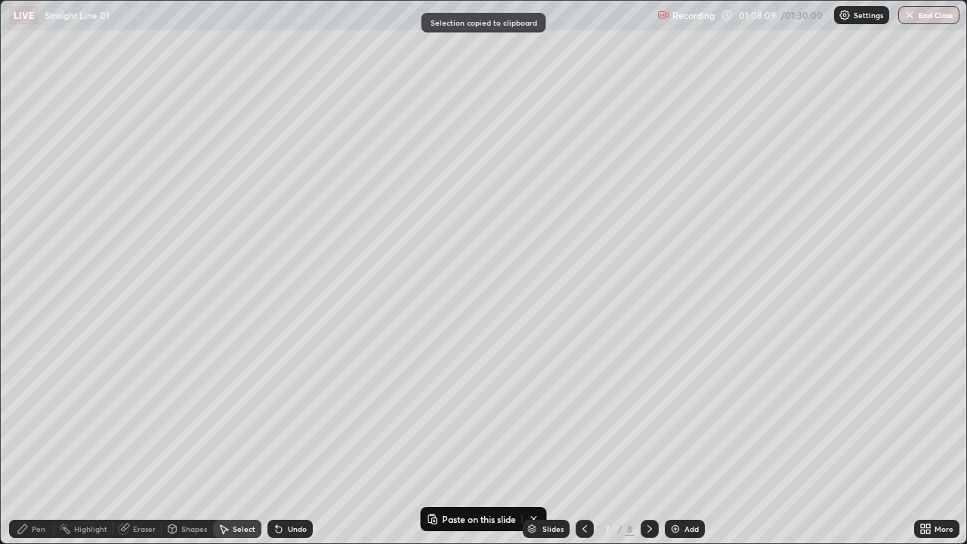
click at [650, 441] on icon at bounding box center [650, 529] width 12 height 12
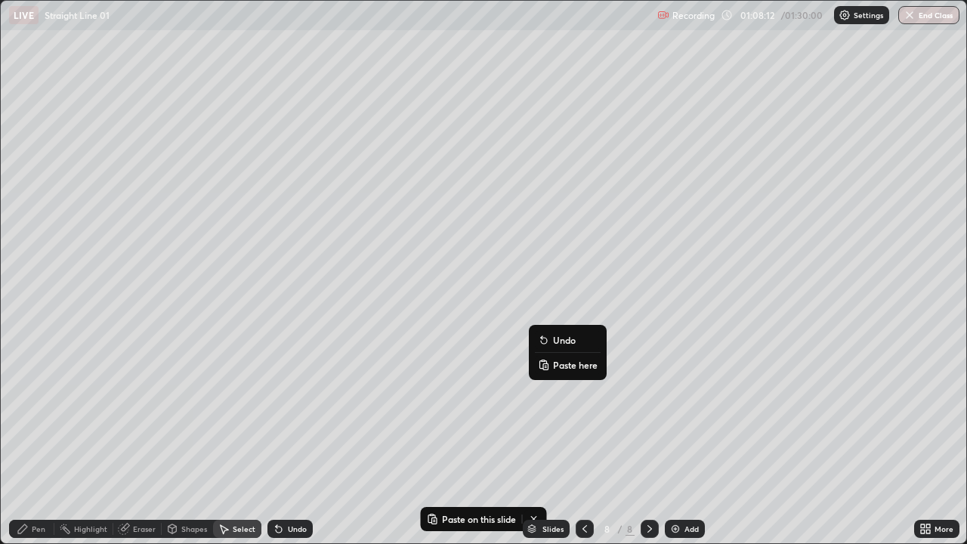
click at [555, 367] on p "Paste here" at bounding box center [575, 365] width 45 height 12
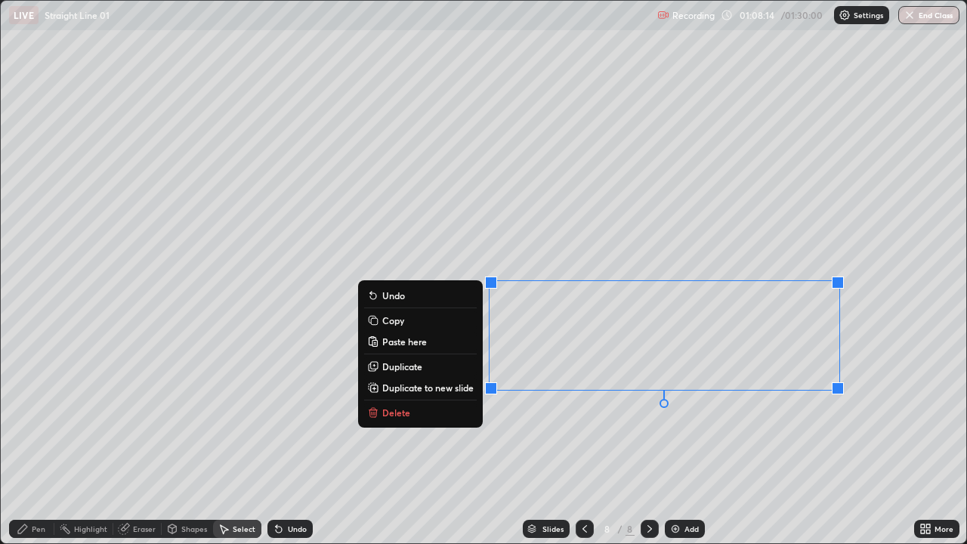
click at [480, 237] on div "0 ° Undo Copy Paste here Duplicate Duplicate to new slide Delete" at bounding box center [484, 272] width 966 height 543
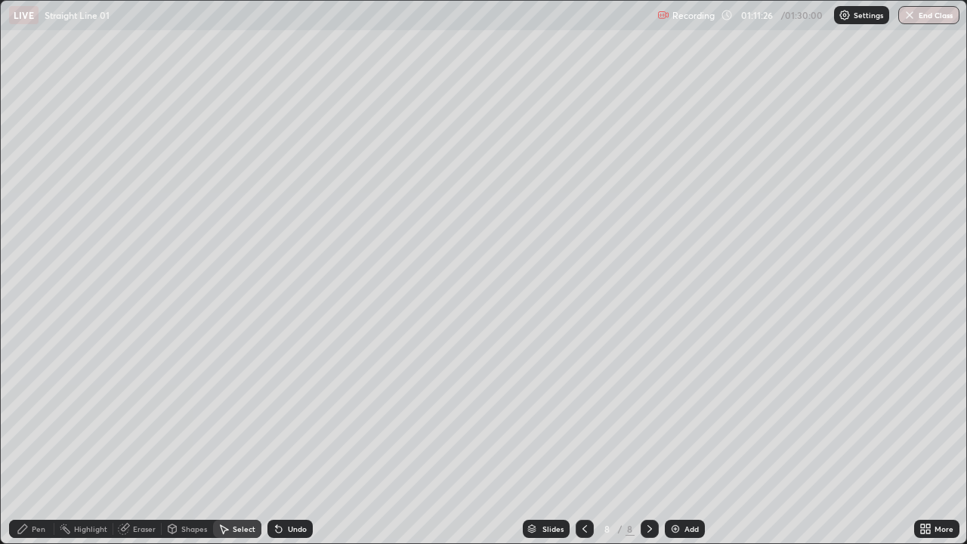
click at [676, 441] on img at bounding box center [676, 529] width 12 height 12
click at [39, 441] on div "Pen" at bounding box center [31, 529] width 45 height 18
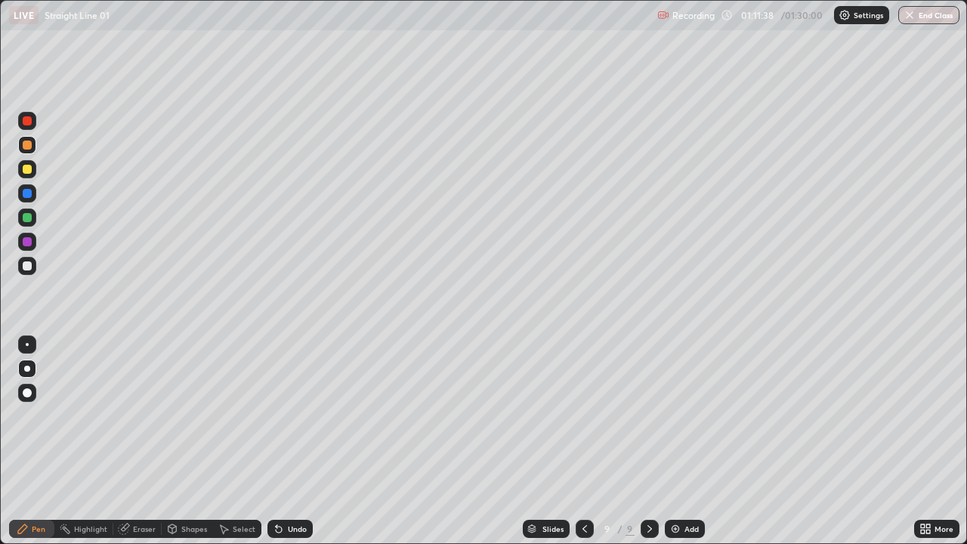
click at [29, 269] on div at bounding box center [27, 265] width 9 height 9
click at [299, 441] on div "Undo" at bounding box center [297, 529] width 19 height 8
click at [291, 441] on div "Undo" at bounding box center [290, 529] width 45 height 18
click at [144, 441] on div "Eraser" at bounding box center [144, 529] width 23 height 8
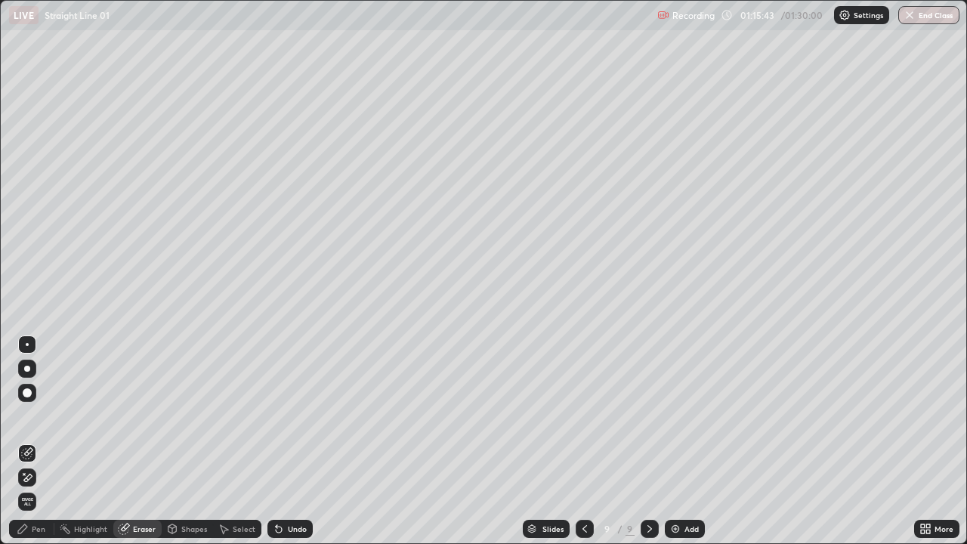
click at [41, 441] on div "Pen" at bounding box center [39, 529] width 14 height 8
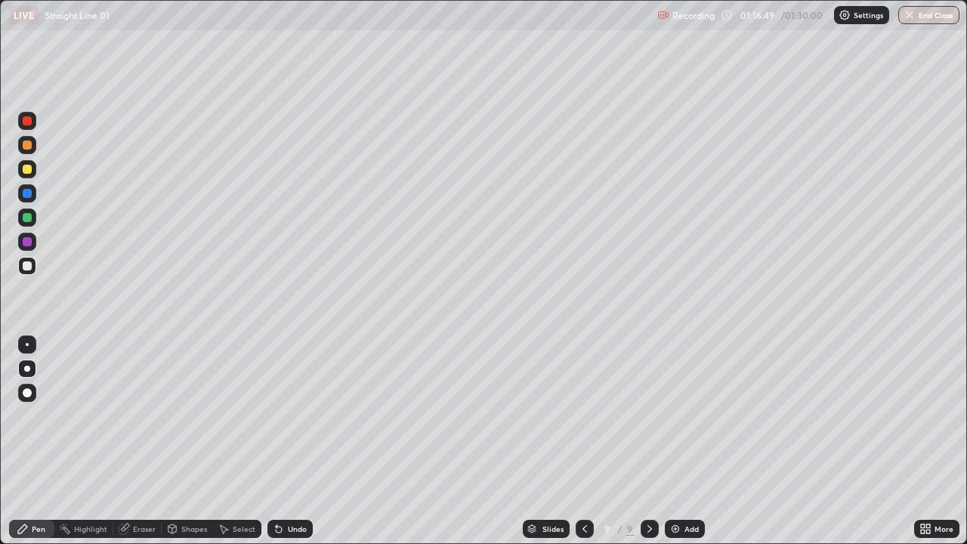
click at [295, 441] on div "Undo" at bounding box center [290, 529] width 45 height 18
click at [295, 441] on div "Undo" at bounding box center [297, 529] width 19 height 8
click at [292, 441] on div "Undo" at bounding box center [297, 529] width 19 height 8
click at [292, 441] on div "Undo" at bounding box center [290, 529] width 45 height 18
click at [685, 441] on div "Add" at bounding box center [692, 529] width 14 height 8
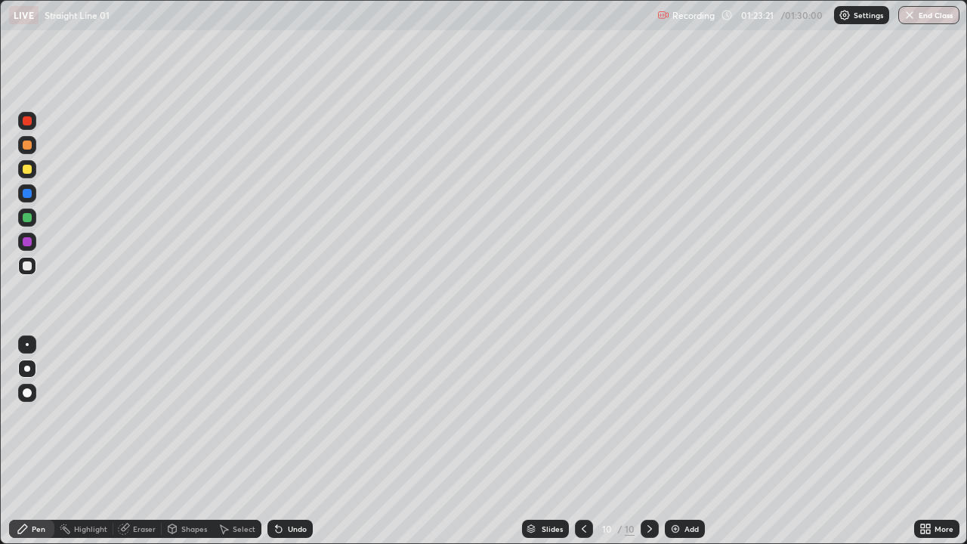
click at [292, 441] on div "Undo" at bounding box center [297, 529] width 19 height 8
click at [924, 441] on icon at bounding box center [923, 526] width 4 height 4
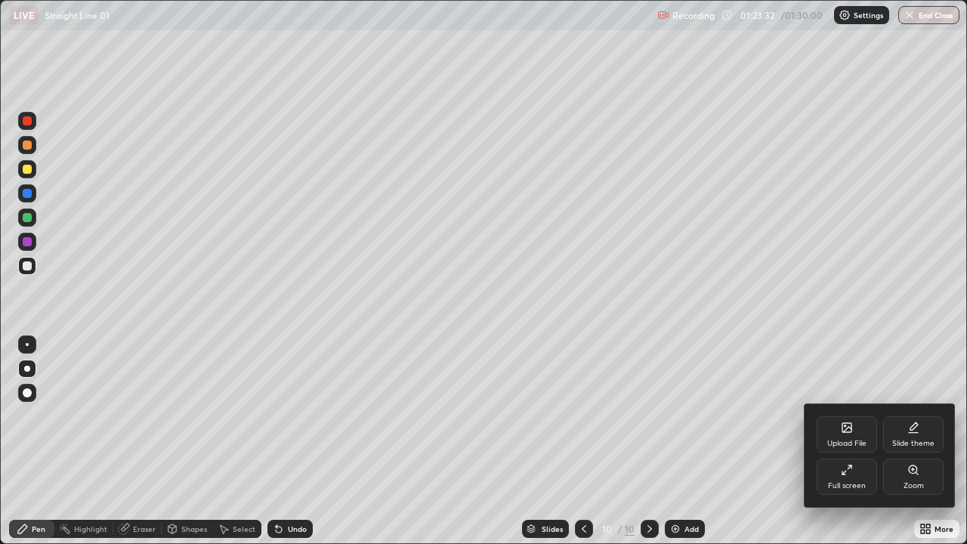
click at [860, 441] on div "Full screen" at bounding box center [847, 477] width 60 height 36
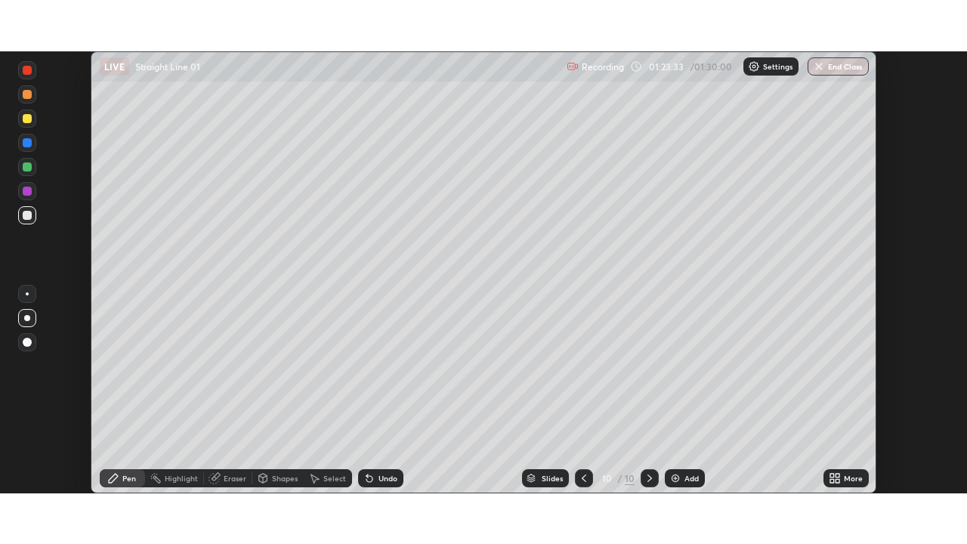
scroll to position [75132, 74607]
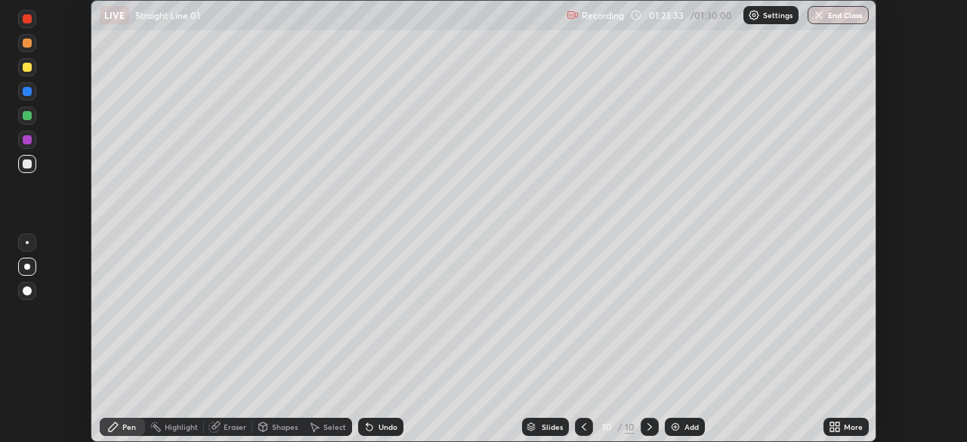
click at [835, 422] on icon at bounding box center [835, 427] width 12 height 12
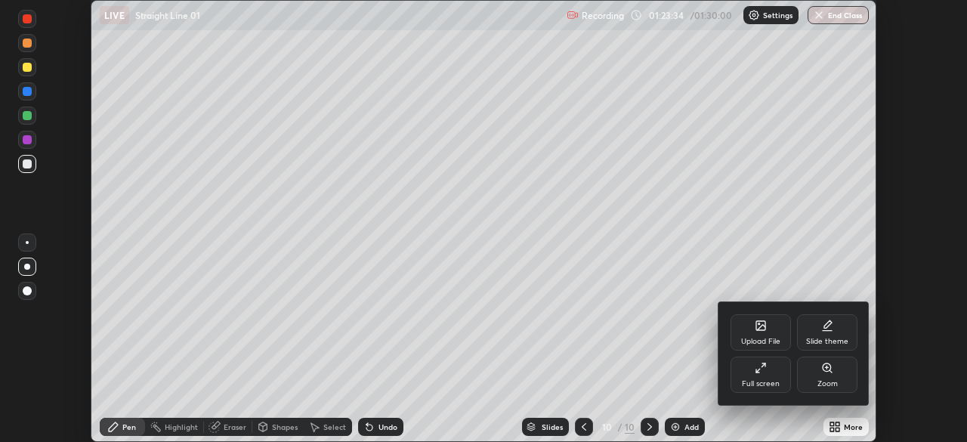
click at [778, 372] on div "Full screen" at bounding box center [761, 375] width 60 height 36
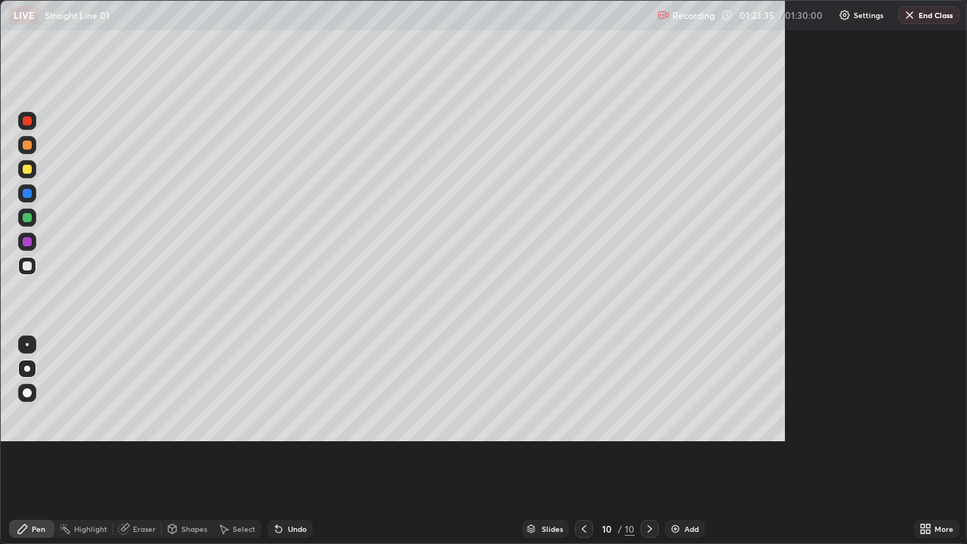
scroll to position [544, 967]
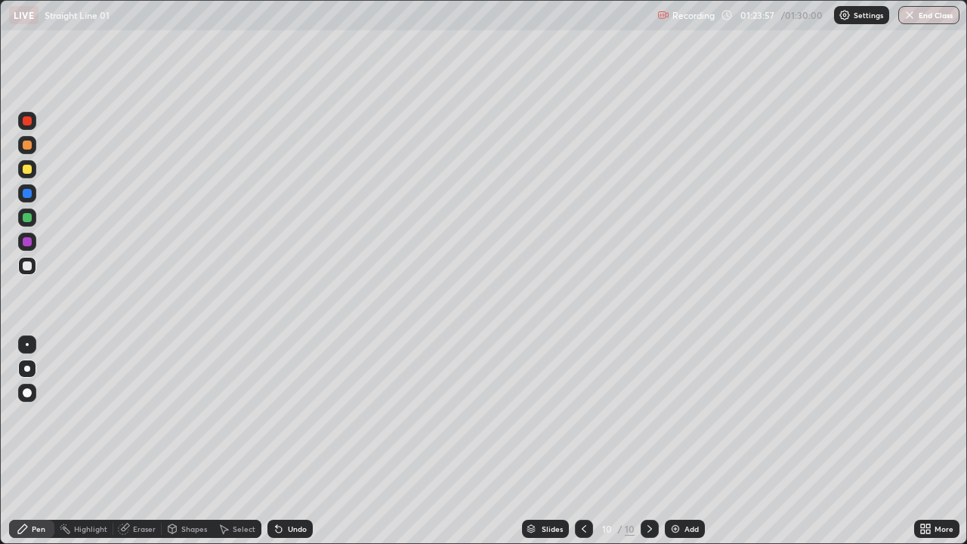
click at [283, 441] on div "Undo" at bounding box center [290, 529] width 45 height 18
click at [289, 441] on div "Undo" at bounding box center [297, 529] width 19 height 8
click at [289, 441] on div "Undo" at bounding box center [290, 529] width 45 height 18
click at [283, 441] on div "Undo" at bounding box center [290, 529] width 45 height 18
click at [282, 441] on icon at bounding box center [279, 529] width 12 height 12
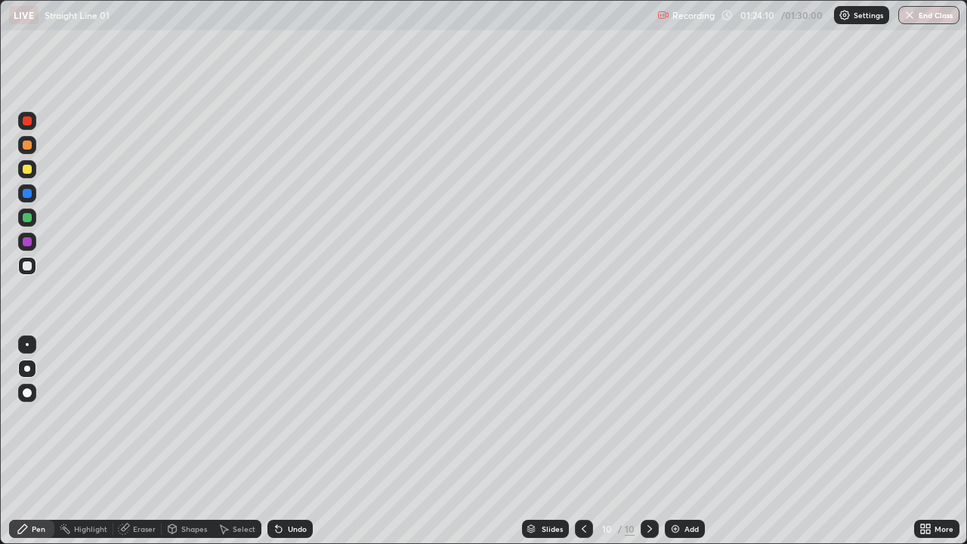
click at [284, 441] on div "Undo" at bounding box center [290, 529] width 45 height 18
click at [288, 441] on div "Undo" at bounding box center [297, 529] width 19 height 8
click at [289, 441] on div "Undo" at bounding box center [297, 529] width 19 height 8
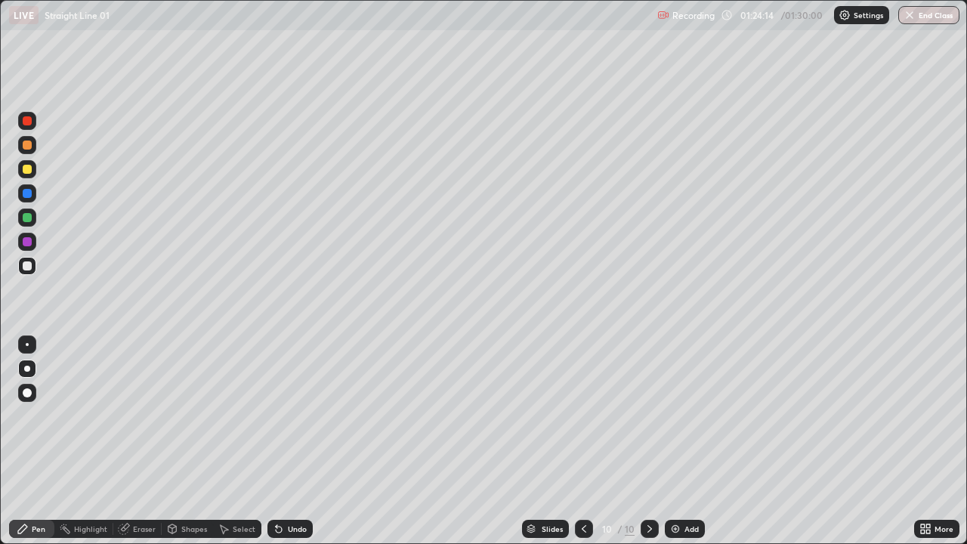
click at [35, 172] on div at bounding box center [27, 169] width 18 height 18
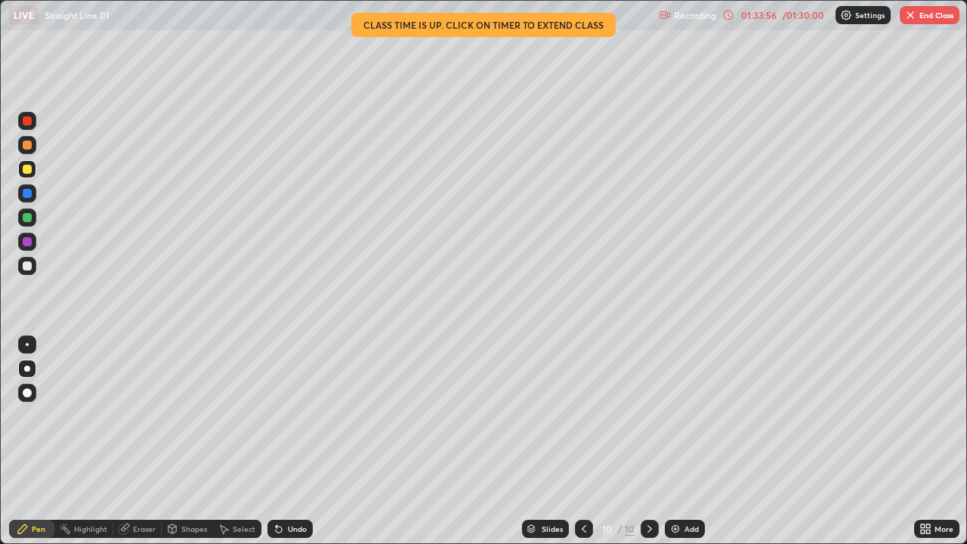
click at [927, 13] on button "End Class" at bounding box center [930, 15] width 60 height 18
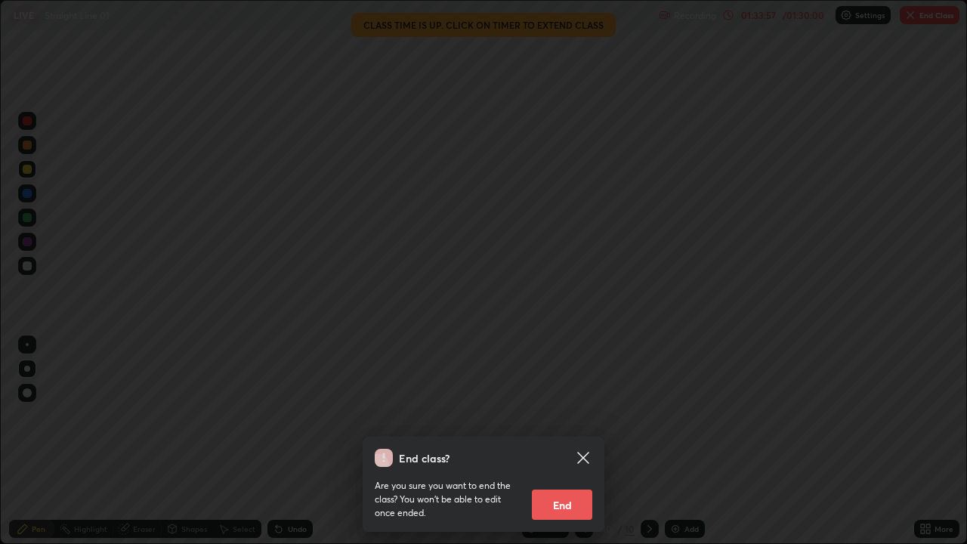
click at [565, 441] on button "End" at bounding box center [562, 505] width 60 height 30
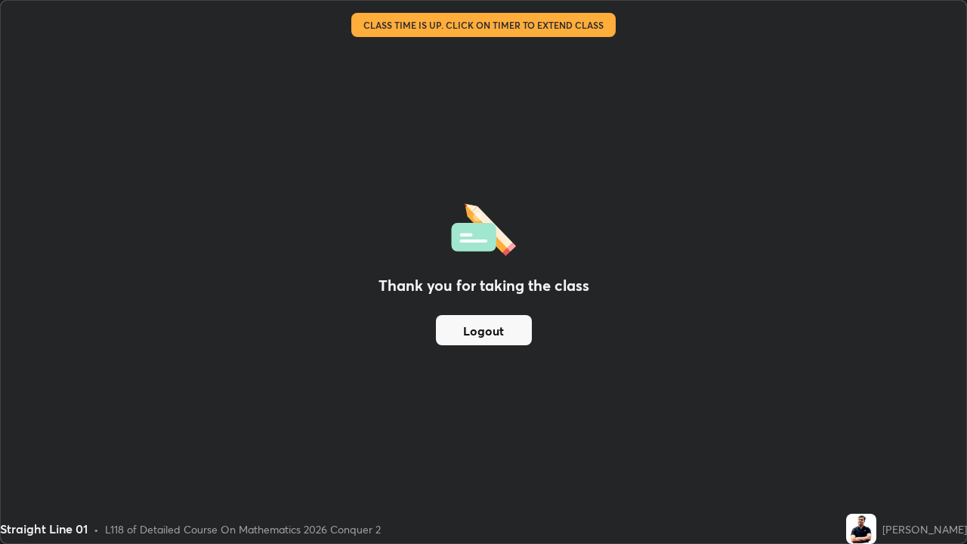
click at [512, 323] on button "Logout" at bounding box center [484, 330] width 96 height 30
click at [512, 326] on button "Logout" at bounding box center [484, 330] width 96 height 30
click at [513, 329] on button "Logout" at bounding box center [484, 330] width 96 height 30
click at [515, 330] on button "Logout" at bounding box center [484, 330] width 96 height 30
click at [515, 333] on button "Logout" at bounding box center [484, 330] width 96 height 30
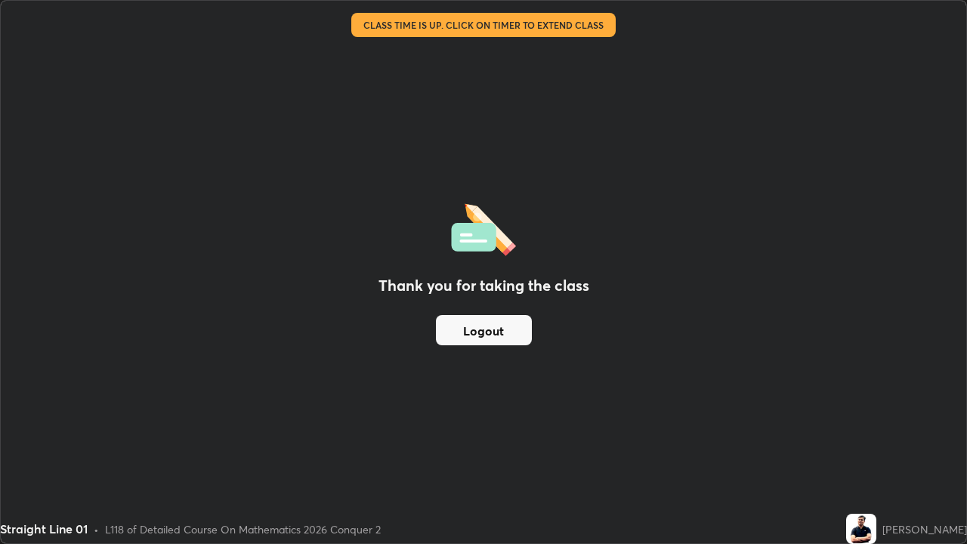
click at [515, 333] on button "Logout" at bounding box center [484, 330] width 96 height 30
